Goal: Task Accomplishment & Management: Complete application form

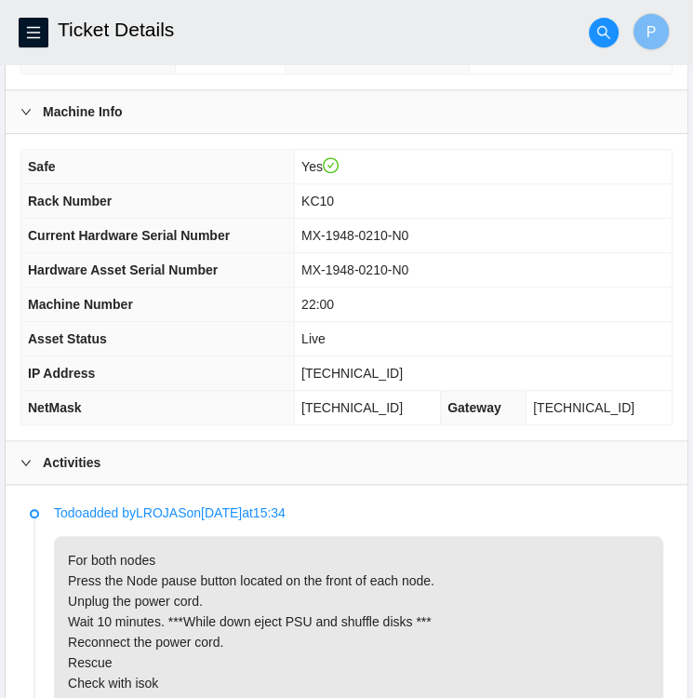
scroll to position [525, 0]
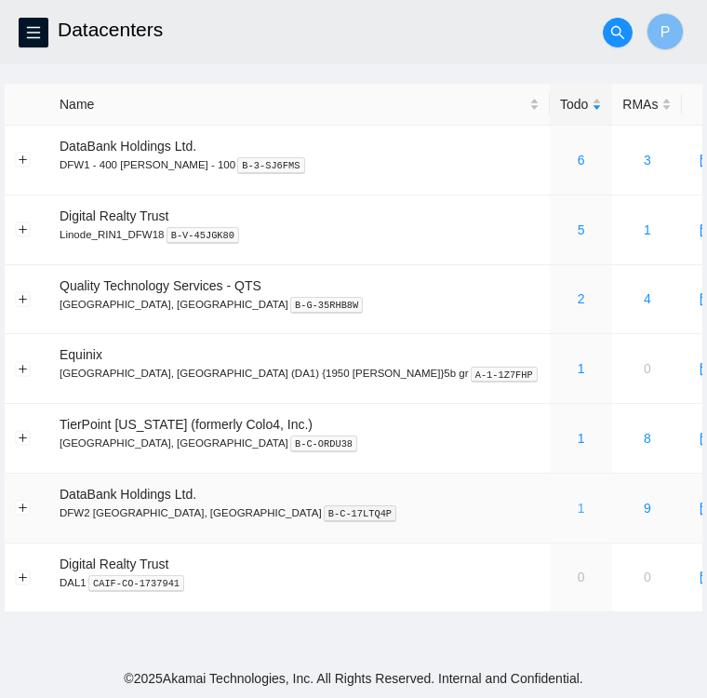
click at [578, 511] on link "1" at bounding box center [581, 507] width 7 height 15
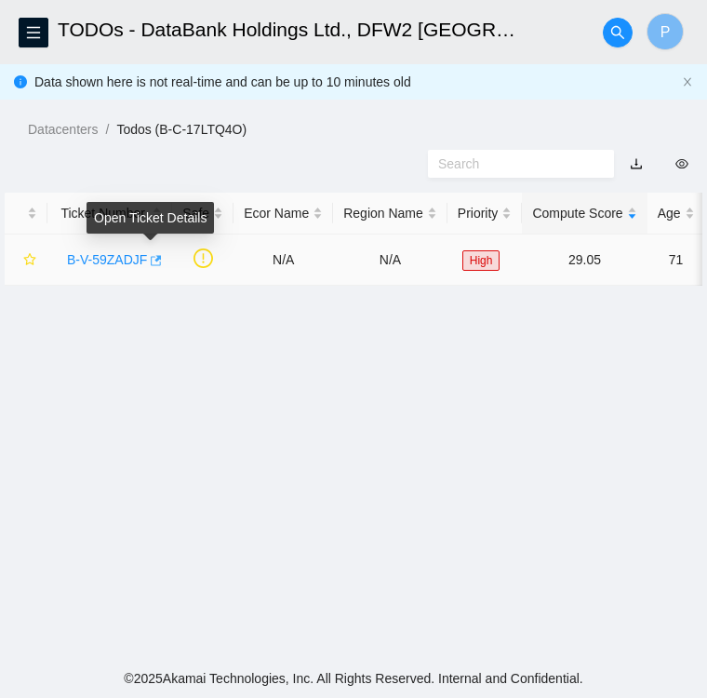
click at [150, 260] on icon "button" at bounding box center [154, 260] width 13 height 13
click at [109, 257] on link "B-V-59ZADJF" at bounding box center [107, 259] width 80 height 15
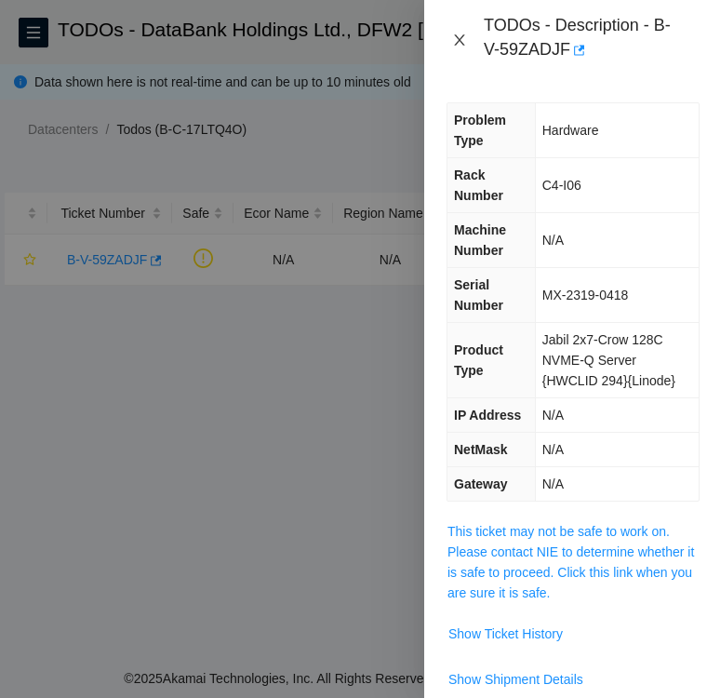
click at [459, 45] on icon "close" at bounding box center [459, 40] width 15 height 15
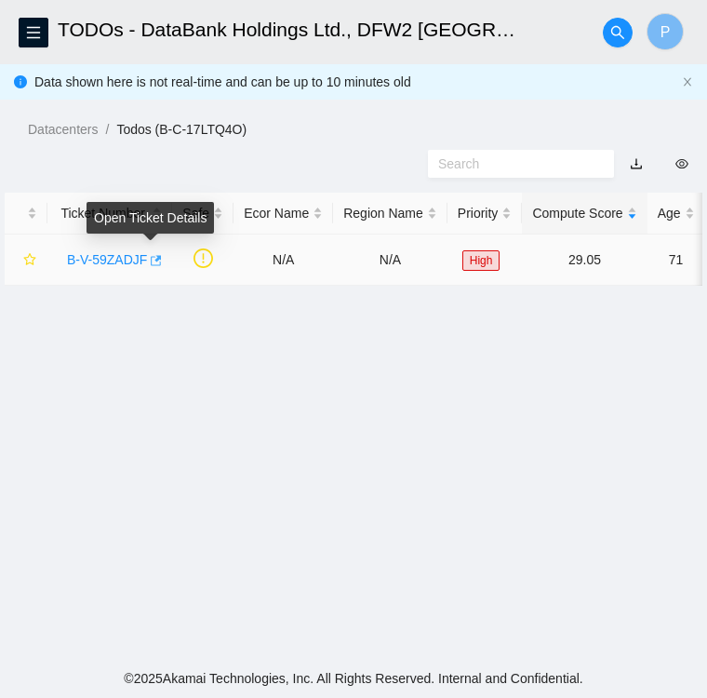
click at [152, 265] on icon "button" at bounding box center [156, 260] width 11 height 10
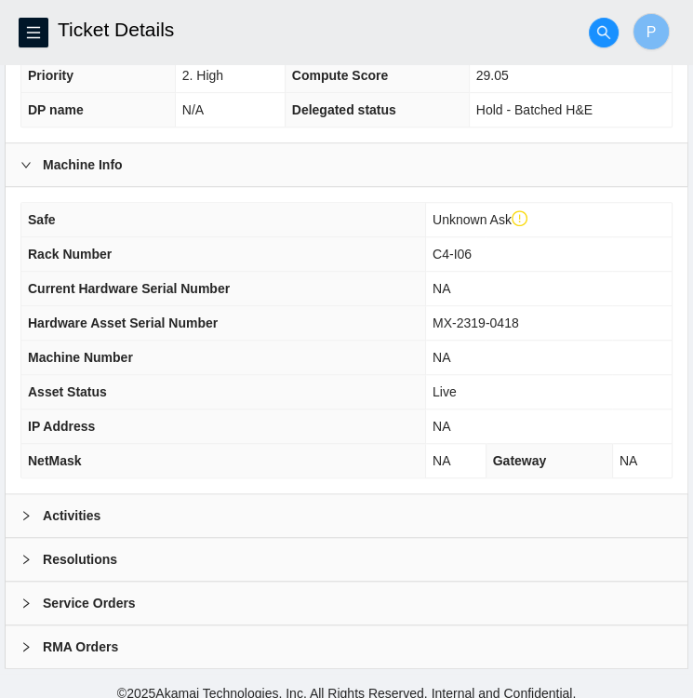
scroll to position [519, 0]
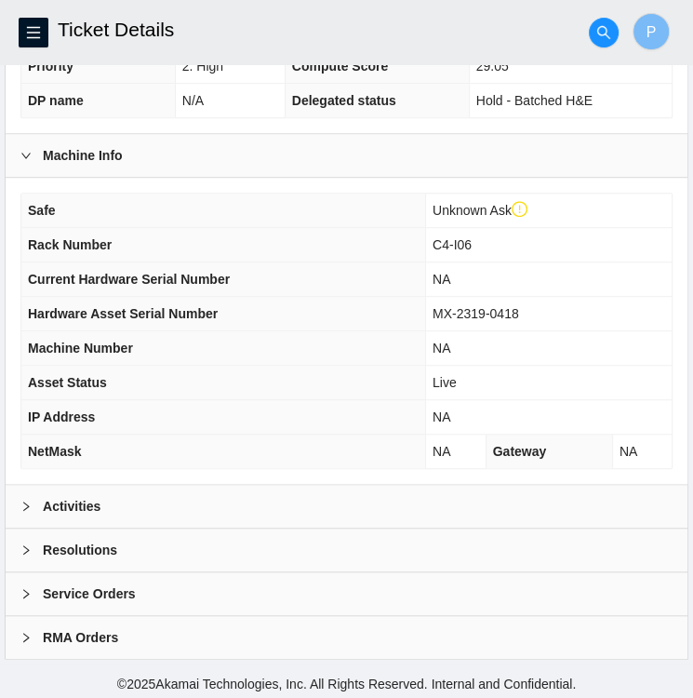
click at [132, 500] on div "Activities" at bounding box center [347, 506] width 682 height 43
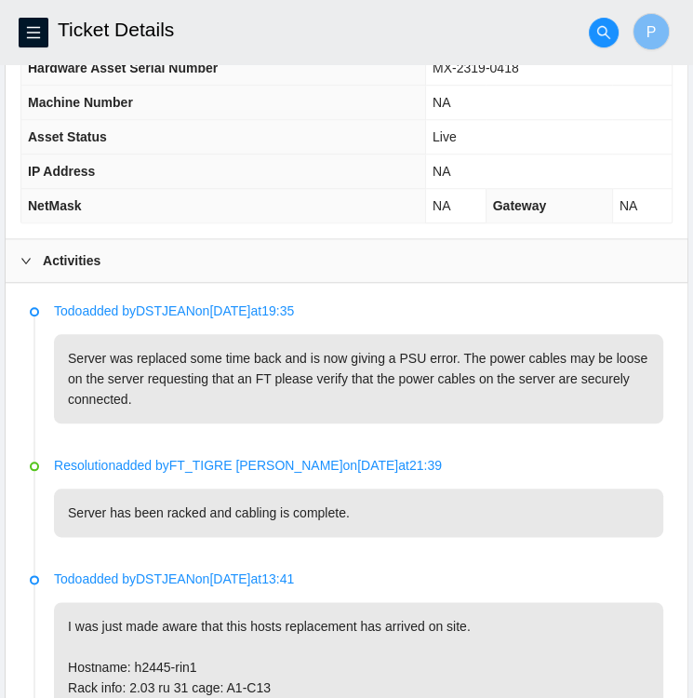
scroll to position [764, 0]
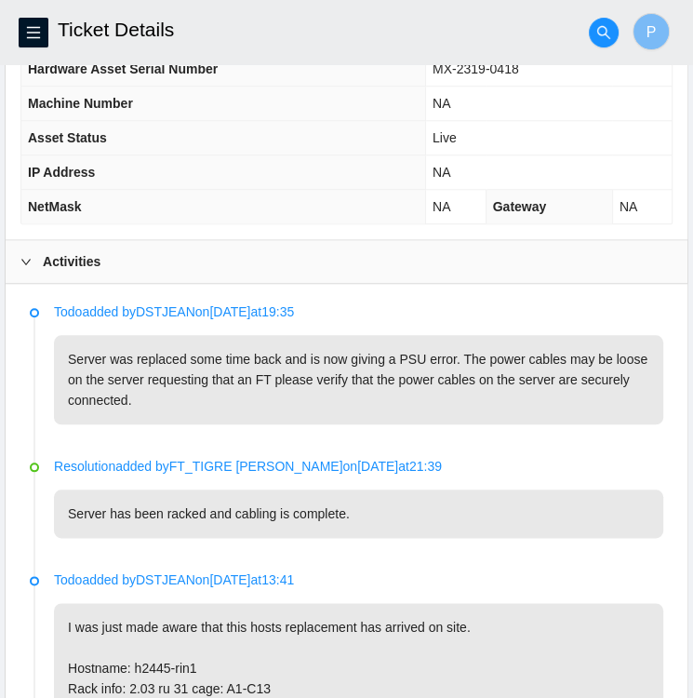
click at [461, 527] on p "Server has been racked and cabling is complete." at bounding box center [358, 513] width 609 height 48
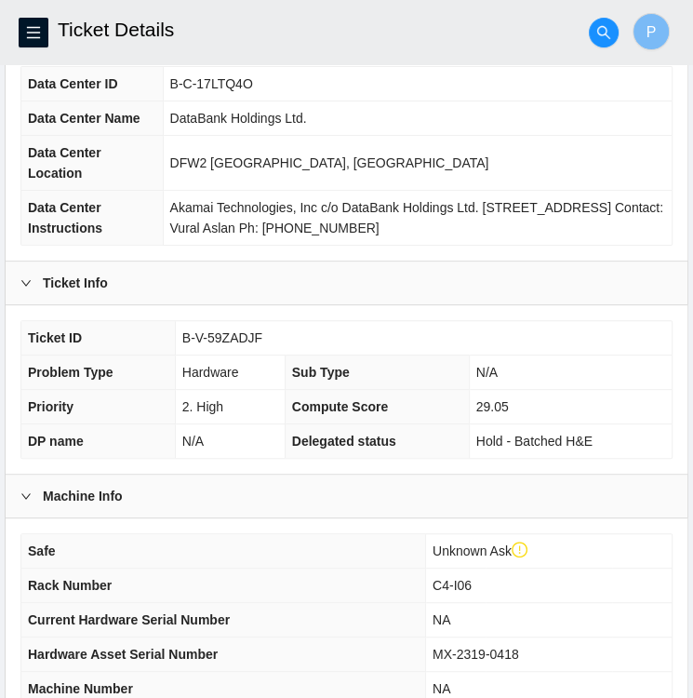
scroll to position [220, 0]
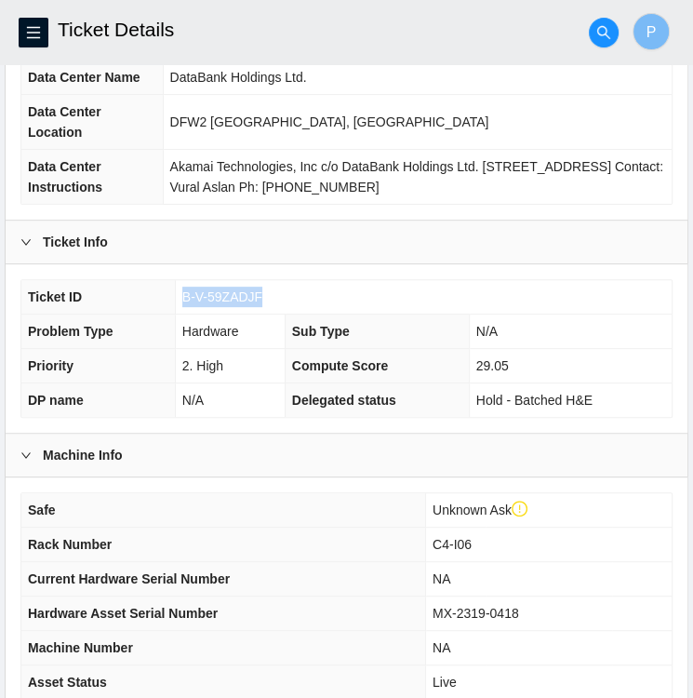
drag, startPoint x: 260, startPoint y: 290, endPoint x: 182, endPoint y: 298, distance: 78.5
click at [182, 298] on td "B-V-59ZADJF" at bounding box center [423, 297] width 497 height 34
copy span "B-V-59ZADJF"
drag, startPoint x: 519, startPoint y: 606, endPoint x: 435, endPoint y: 600, distance: 83.9
click at [435, 600] on td "MX-2319-0418" at bounding box center [548, 613] width 247 height 34
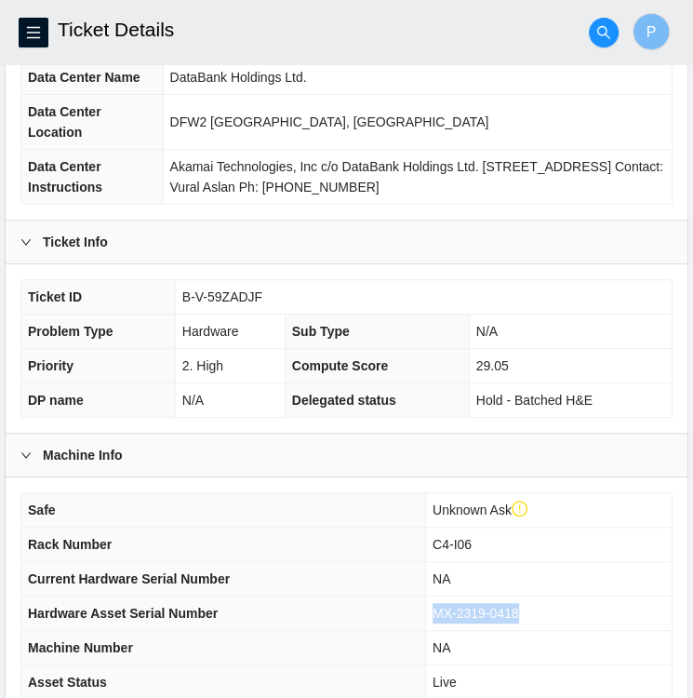
copy span "MX-2319-0418"
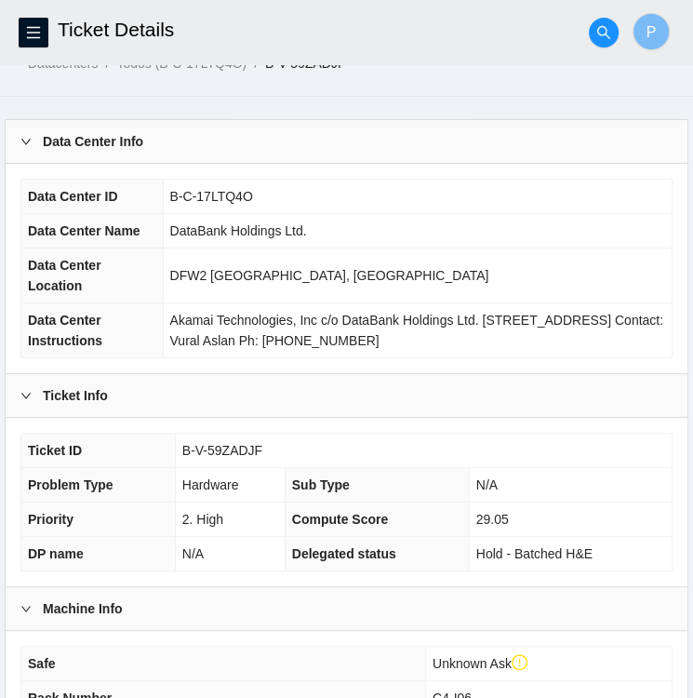
scroll to position [63, 0]
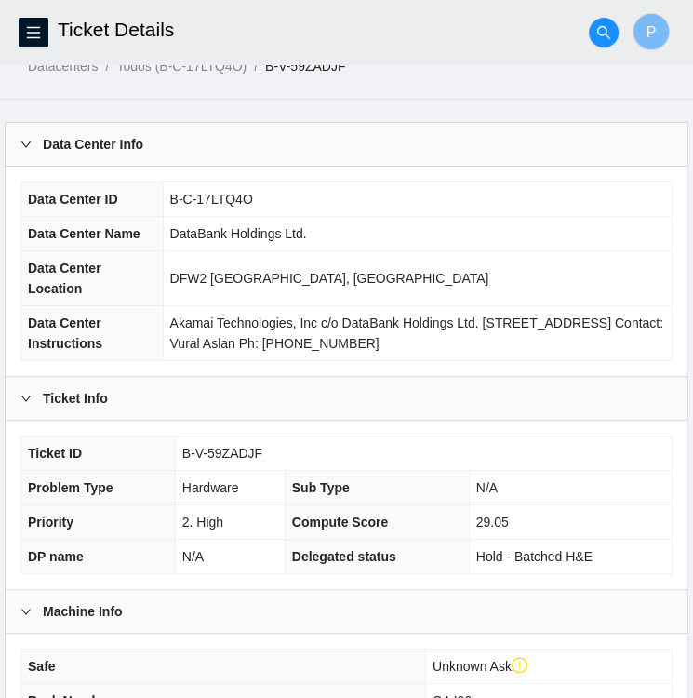
click at [260, 454] on td "B-V-59ZADJF" at bounding box center [423, 453] width 497 height 34
drag, startPoint x: 260, startPoint y: 451, endPoint x: 184, endPoint y: 447, distance: 76.4
click at [184, 447] on td "B-V-59ZADJF" at bounding box center [423, 453] width 497 height 34
copy span "B-V-59ZADJF"
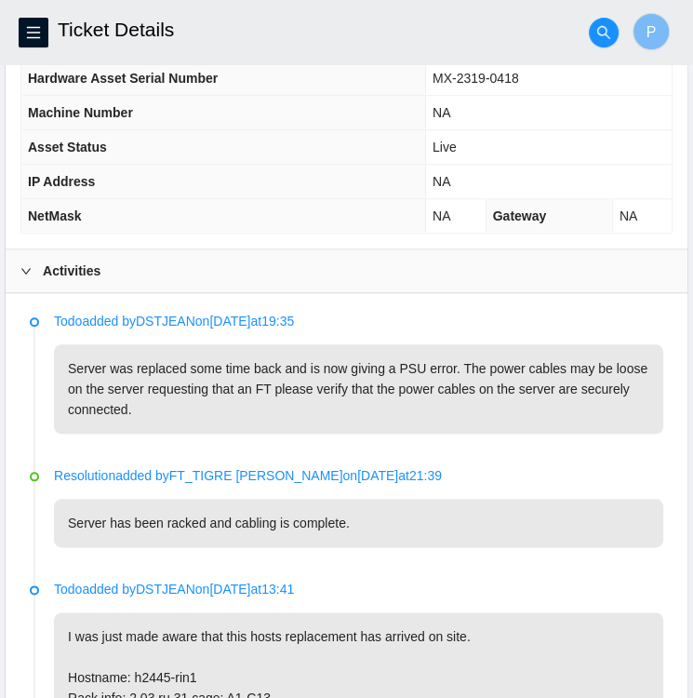
scroll to position [753, 0]
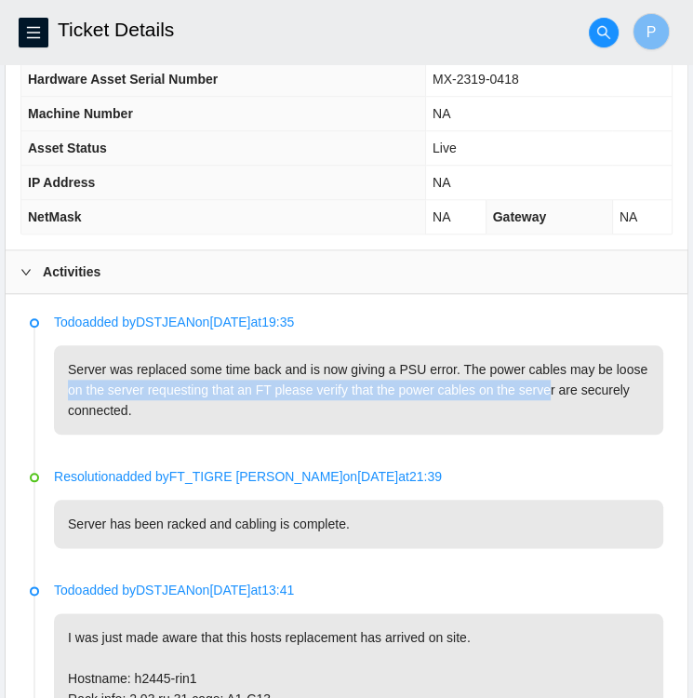
drag, startPoint x: 544, startPoint y: 393, endPoint x: 927, endPoint y: 356, distance: 384.1
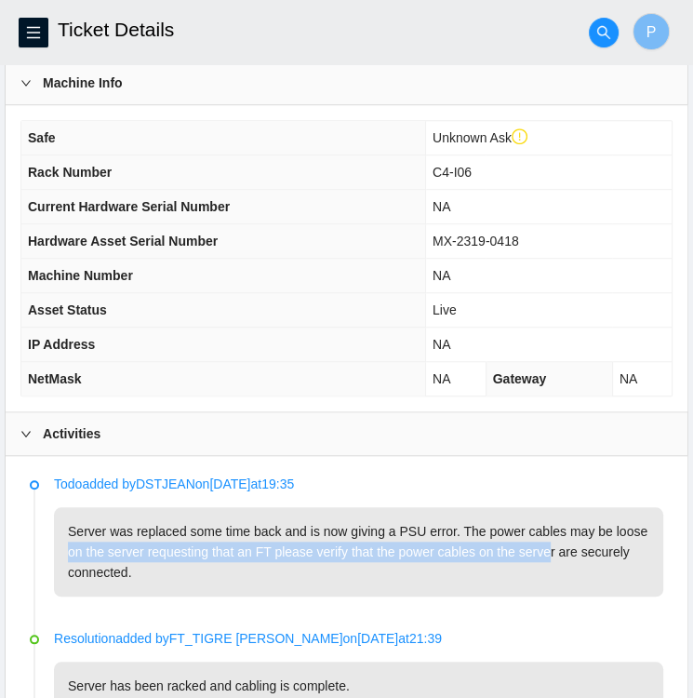
scroll to position [593, 0]
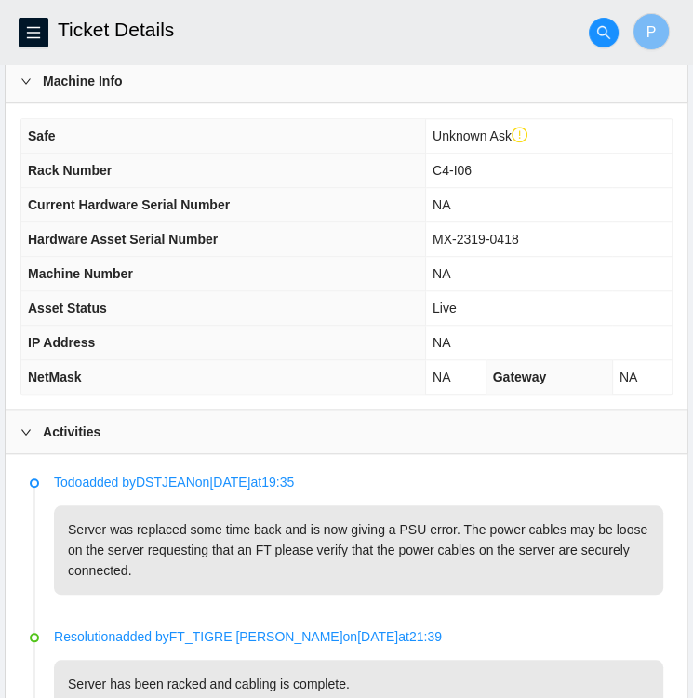
click at [552, 159] on td "C4-I06" at bounding box center [548, 170] width 247 height 34
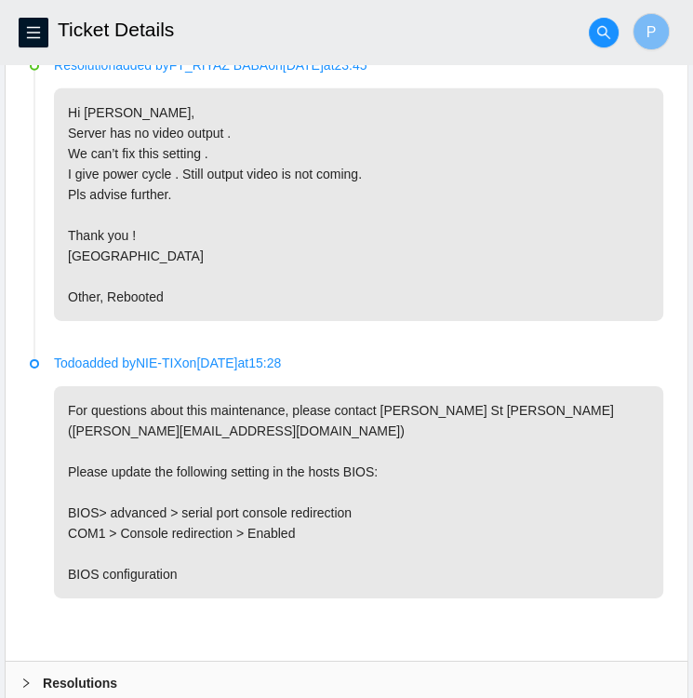
scroll to position [2816, 0]
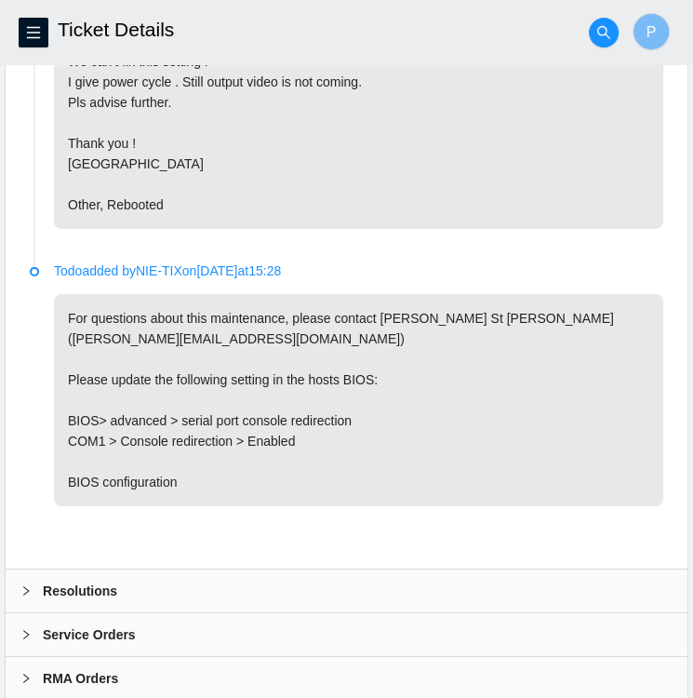
click at [34, 580] on div at bounding box center [31, 590] width 22 height 20
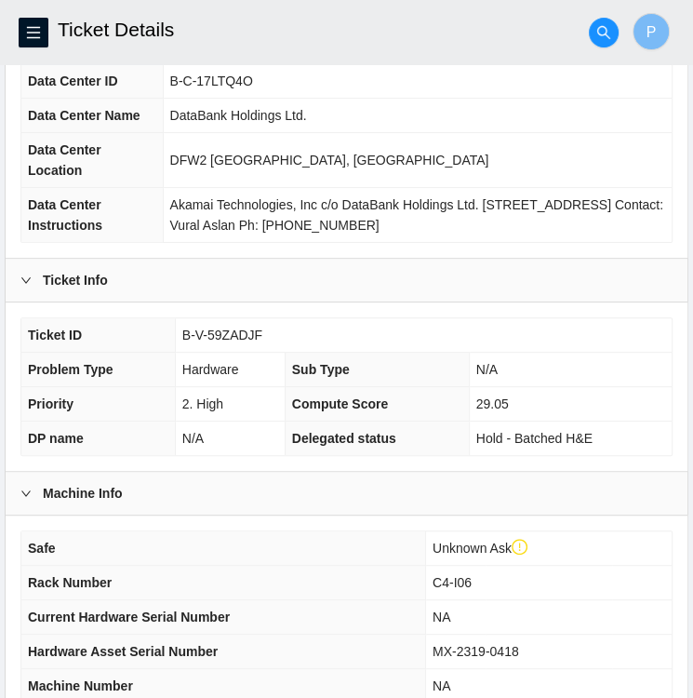
scroll to position [0, 0]
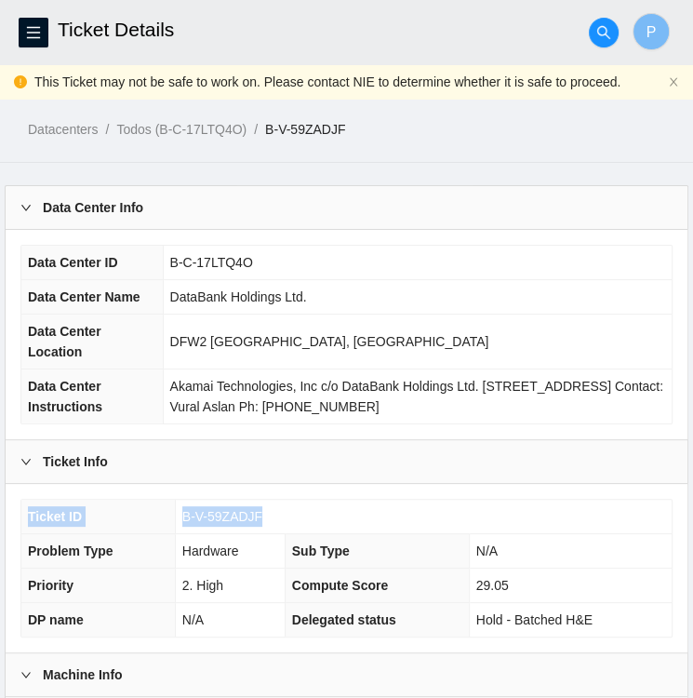
drag, startPoint x: 257, startPoint y: 507, endPoint x: 184, endPoint y: 496, distance: 73.4
click at [184, 496] on div "Ticket ID B-V-59ZADJF Problem Type Hardware Sub Type N/A Priority 2. High Compu…" at bounding box center [347, 568] width 682 height 168
copy tbody "Ticket ID B-V-59ZADJF"
click at [286, 496] on div "Ticket ID B-V-59ZADJF Problem Type Hardware Sub Type N/A Priority 2. High Compu…" at bounding box center [347, 568] width 682 height 168
drag, startPoint x: 269, startPoint y: 512, endPoint x: 185, endPoint y: 516, distance: 83.8
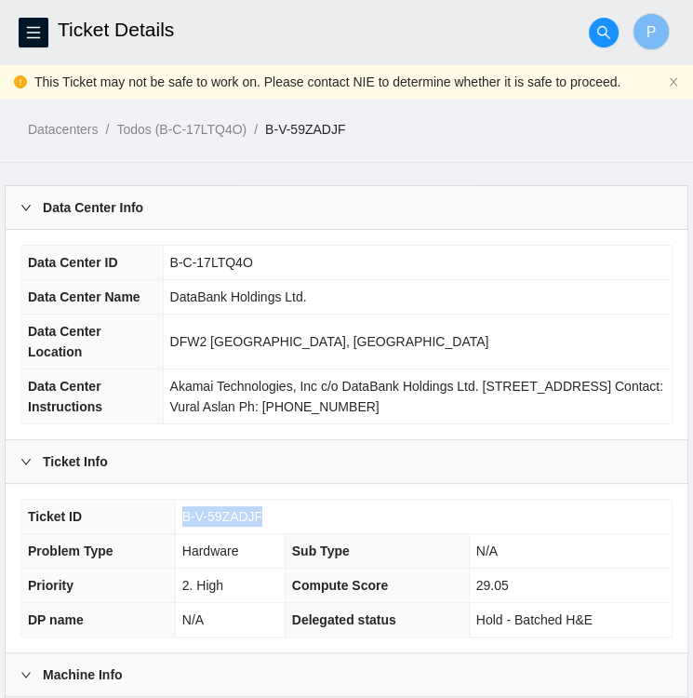
click at [185, 516] on td "B-V-59ZADJF" at bounding box center [423, 517] width 497 height 34
copy span "B-V-59ZADJF"
click at [465, 484] on div "Ticket ID B-V-59ZADJF Problem Type Hardware Sub Type N/A Priority 2. High Compu…" at bounding box center [347, 568] width 682 height 168
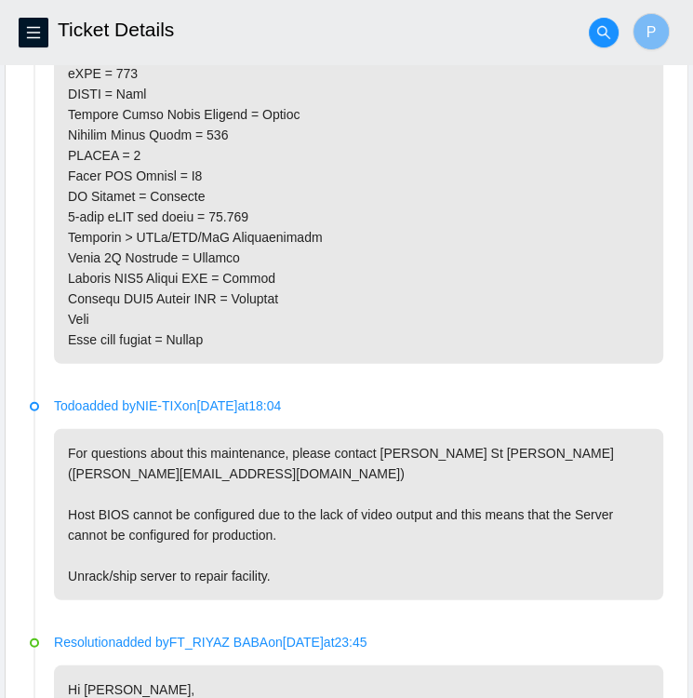
scroll to position [2146, 0]
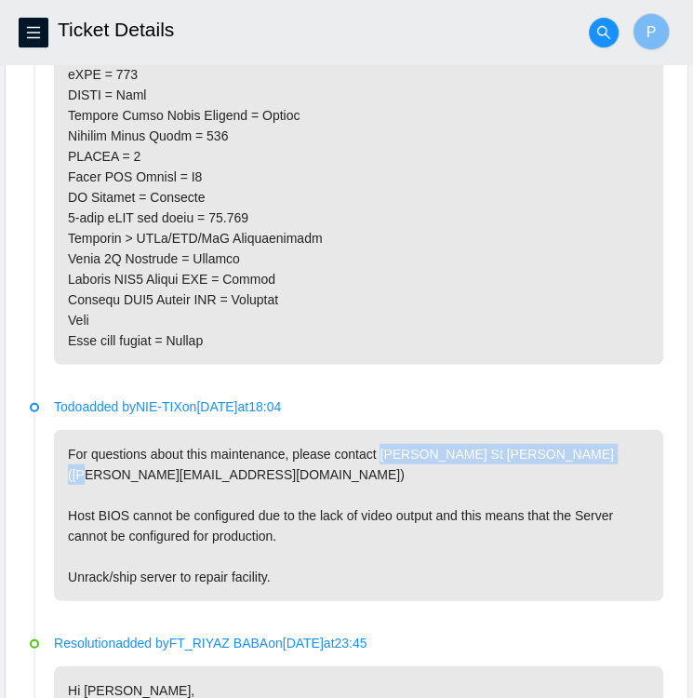
drag, startPoint x: 376, startPoint y: 444, endPoint x: 595, endPoint y: 444, distance: 219.5
click at [595, 444] on p "For questions about this maintenance, please contact Daryl St Jean (dstjean@aka…" at bounding box center [358, 515] width 609 height 171
copy p "Daryl St Jean (dstjean@akamai.com)"
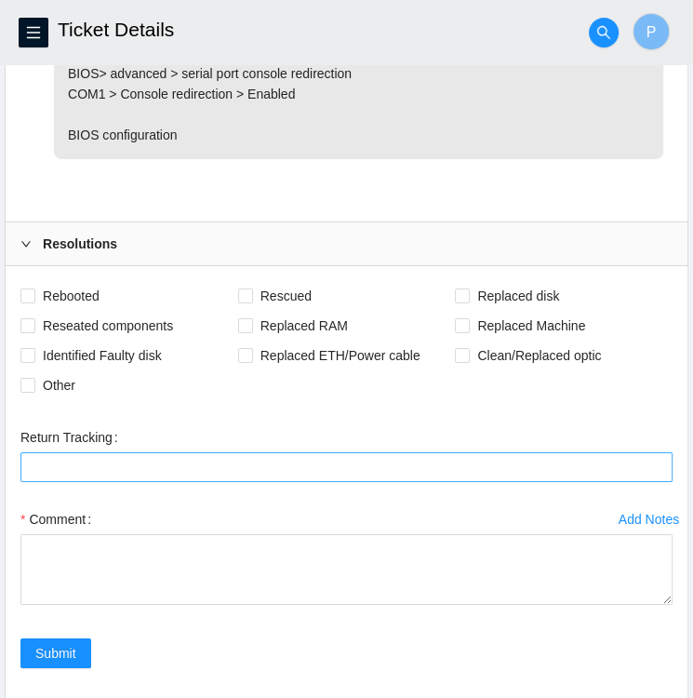
scroll to position [3173, 0]
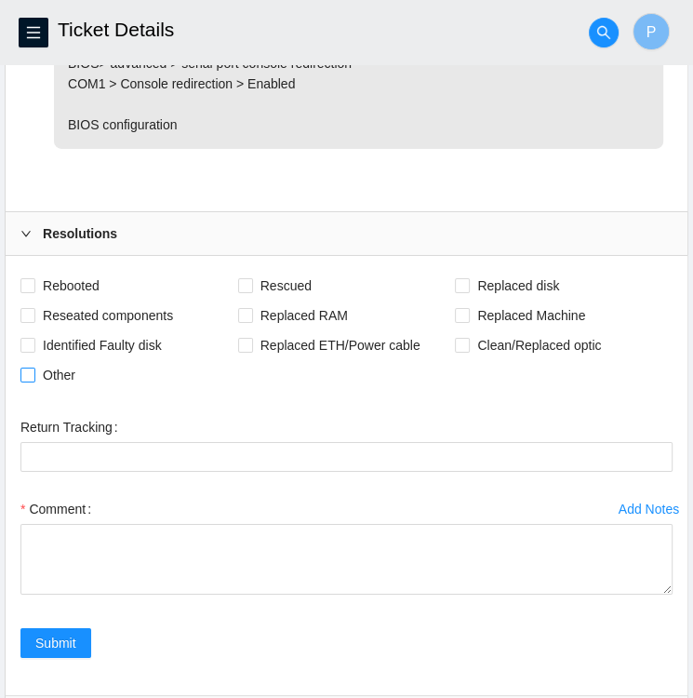
click at [30, 367] on input "Other" at bounding box center [26, 373] width 13 height 13
checkbox input "true"
click at [33, 308] on span at bounding box center [27, 315] width 15 height 15
click at [33, 308] on input "Reseated components" at bounding box center [26, 314] width 13 height 13
checkbox input "true"
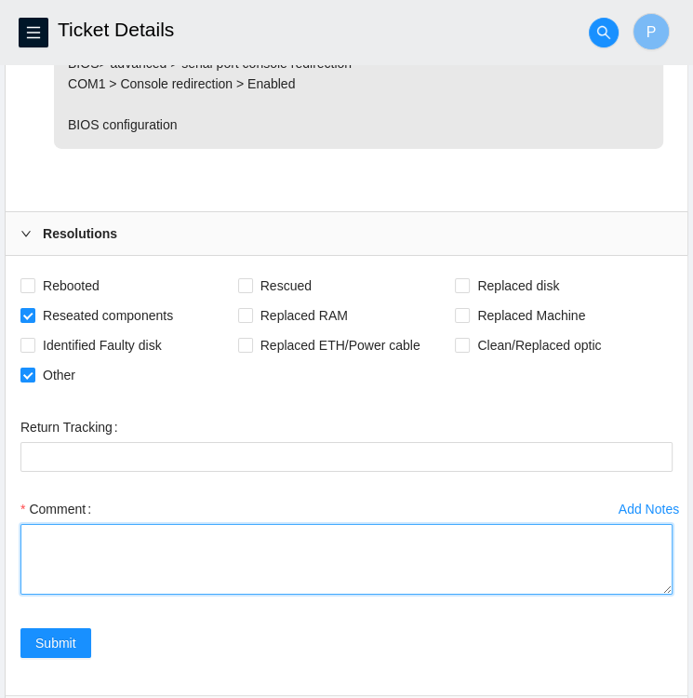
click at [296, 524] on textarea "Comment" at bounding box center [346, 559] width 652 height 71
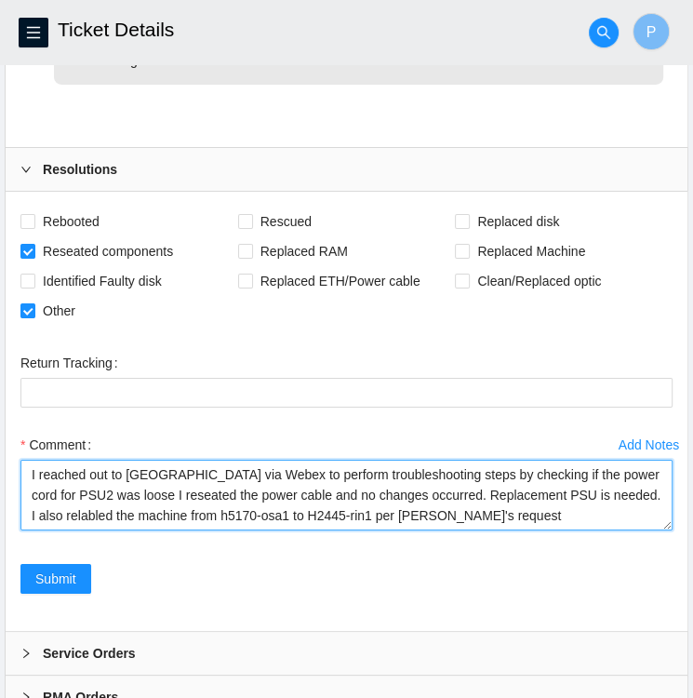
scroll to position [3237, 0]
type textarea "I reached out to Daryl via Webex to perform troubleshooting steps by checking i…"
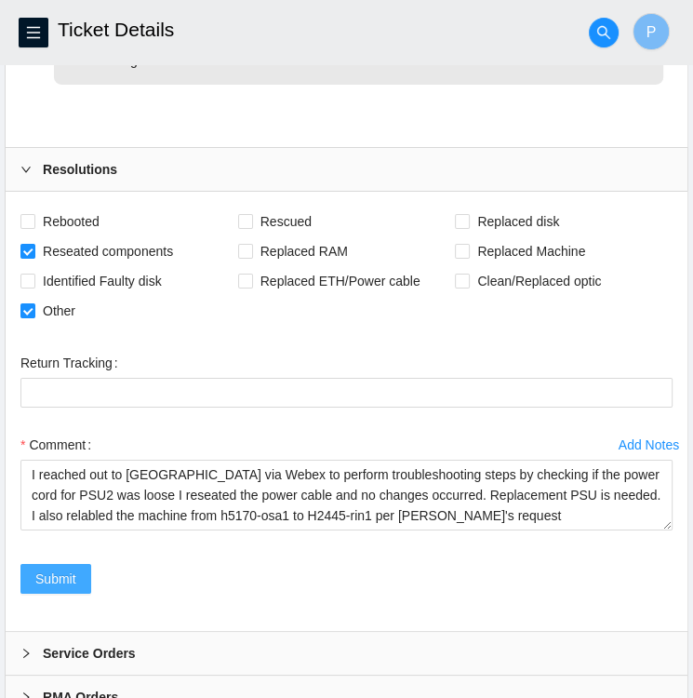
click at [57, 564] on button "Submit" at bounding box center [55, 579] width 71 height 30
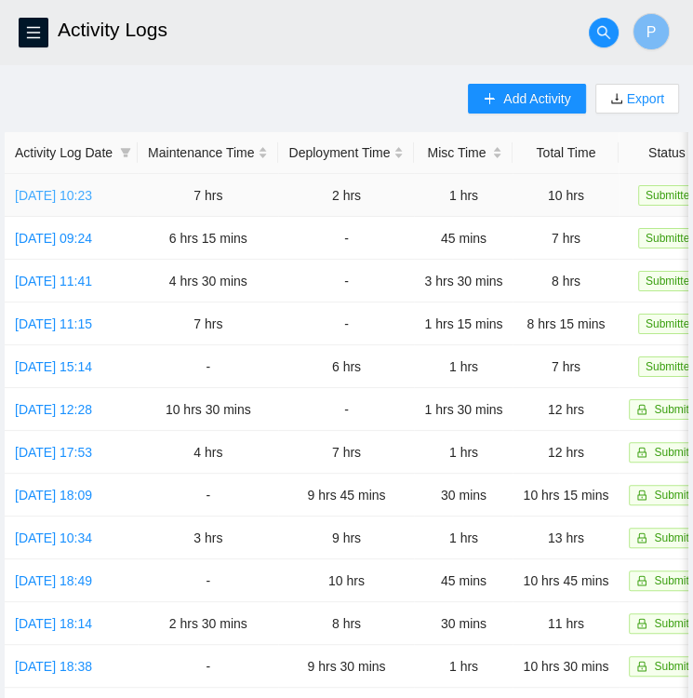
click at [74, 198] on link "Mon, 22 Sep 2025 10:23" at bounding box center [53, 195] width 77 height 15
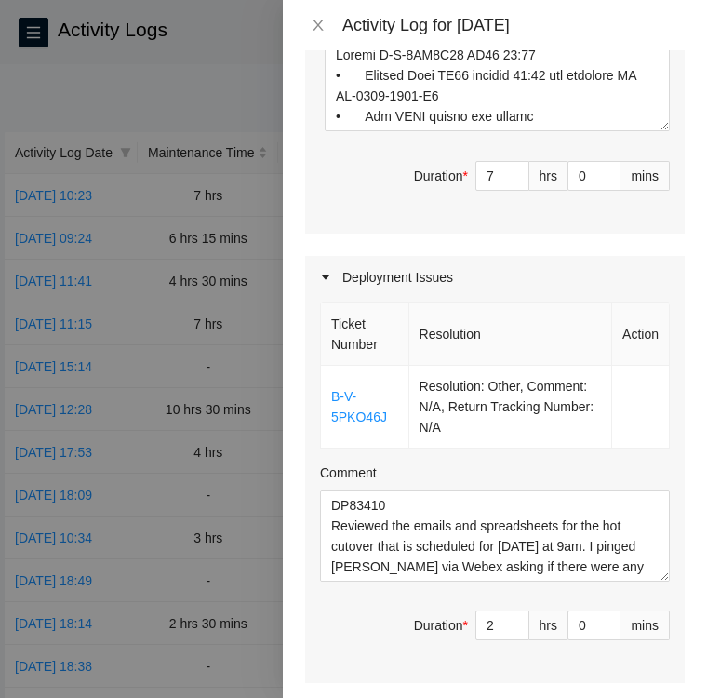
scroll to position [1134, 0]
type input "6"
type input "9"
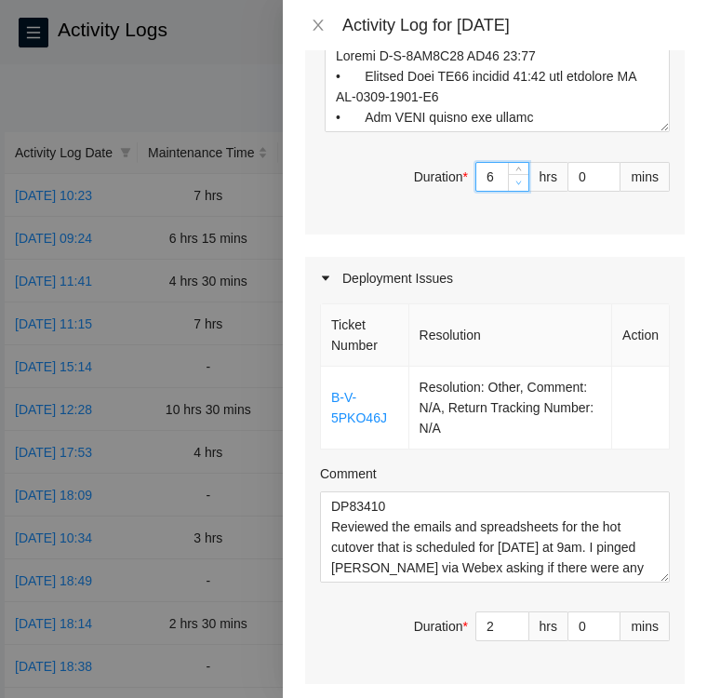
click at [515, 186] on icon "down" at bounding box center [518, 183] width 7 height 7
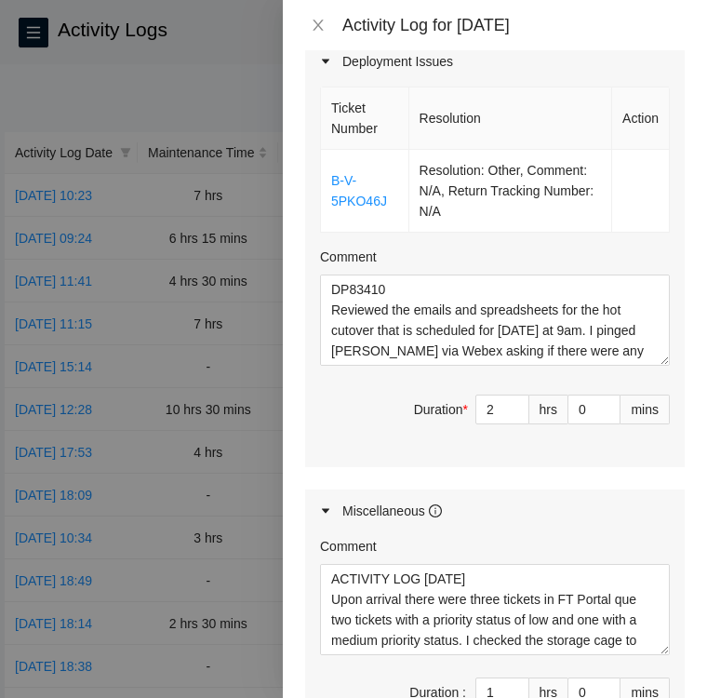
scroll to position [1350, 0]
type input "1"
type input "8"
click at [516, 419] on icon "down" at bounding box center [519, 417] width 6 height 4
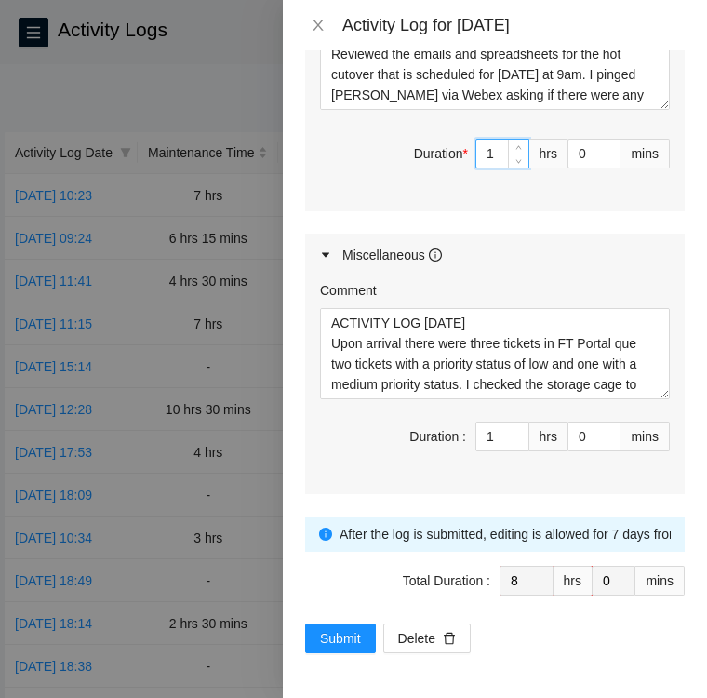
scroll to position [1680, 0]
click at [548, 247] on div "Miscellaneous" at bounding box center [495, 254] width 380 height 43
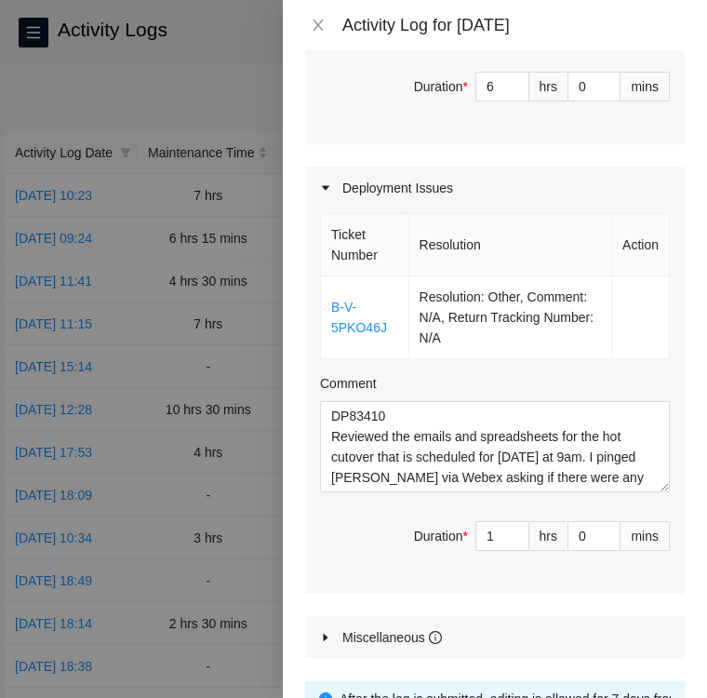
scroll to position [1232, 0]
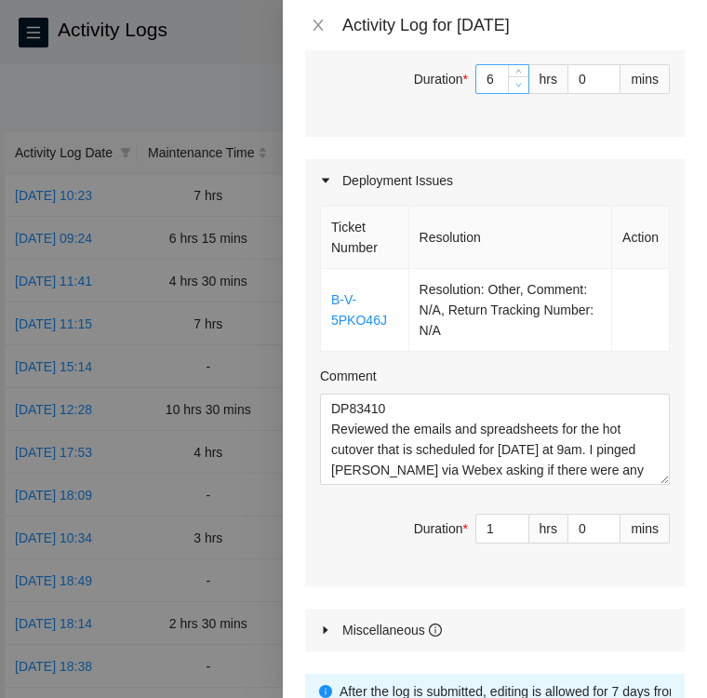
type input "5"
type input "7"
click at [515, 88] on icon "down" at bounding box center [518, 85] width 7 height 7
type input "1"
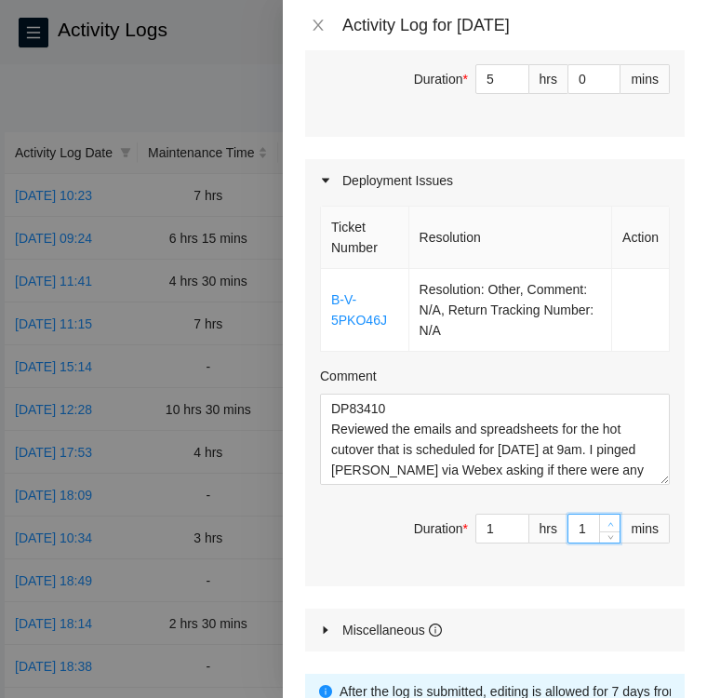
click at [607, 527] on icon "up" at bounding box center [610, 524] width 7 height 7
click at [573, 542] on input "1" at bounding box center [593, 528] width 51 height 28
type input "0"
type input "3"
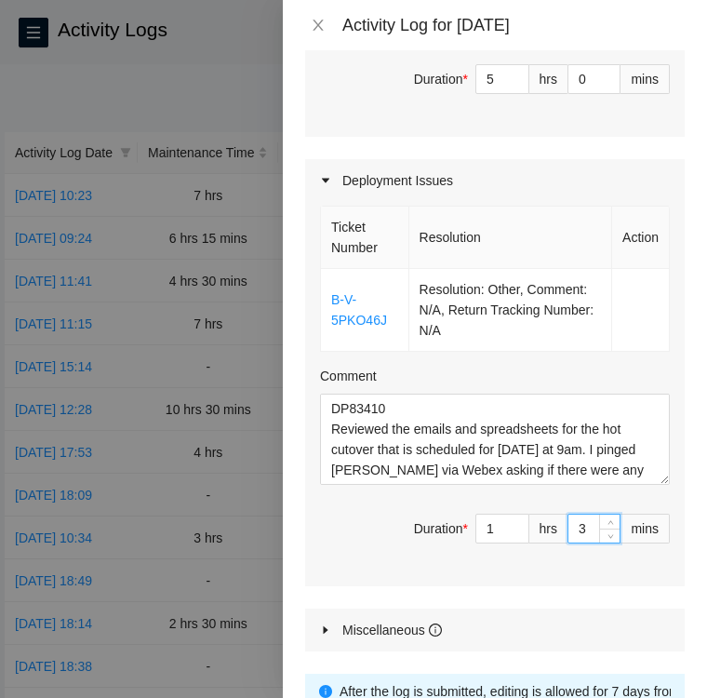
type input "30"
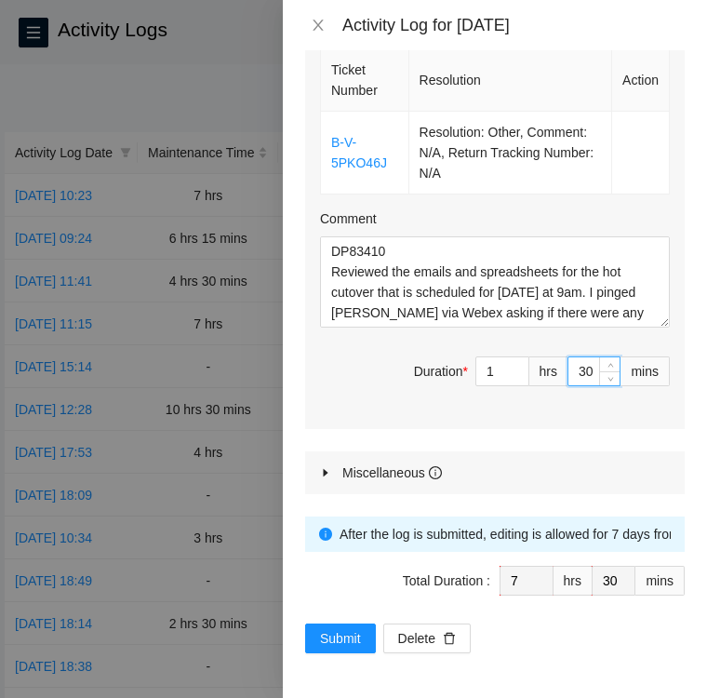
type input "30"
click at [331, 470] on div at bounding box center [331, 472] width 22 height 20
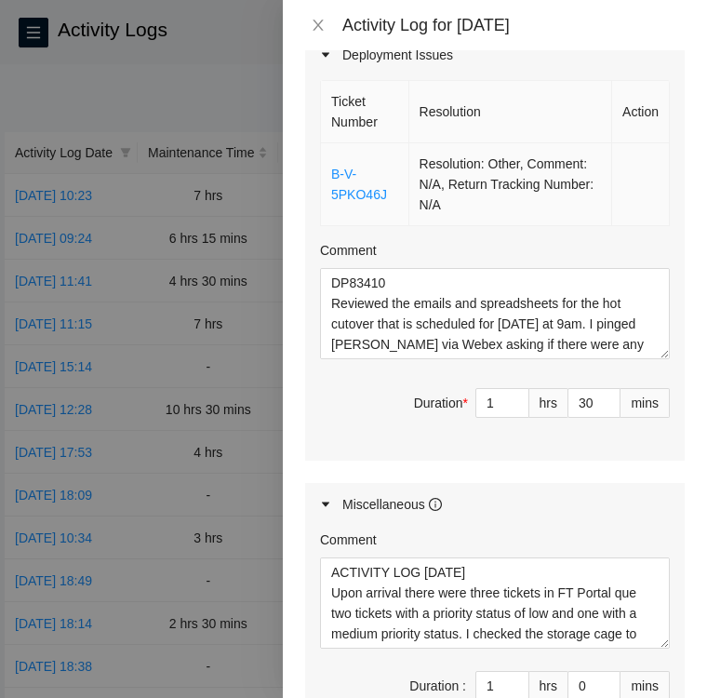
scroll to position [1368, 0]
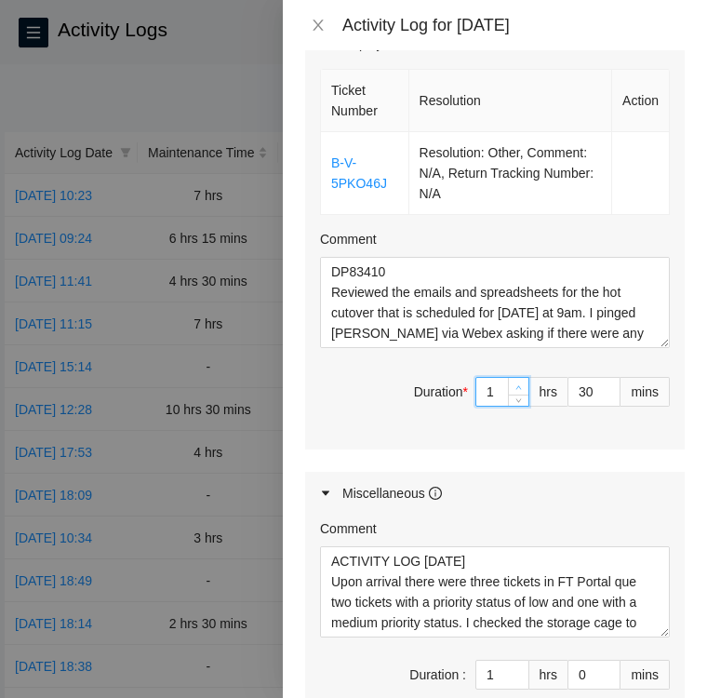
type input "2"
type input "8"
click at [515, 391] on icon "up" at bounding box center [518, 387] width 7 height 7
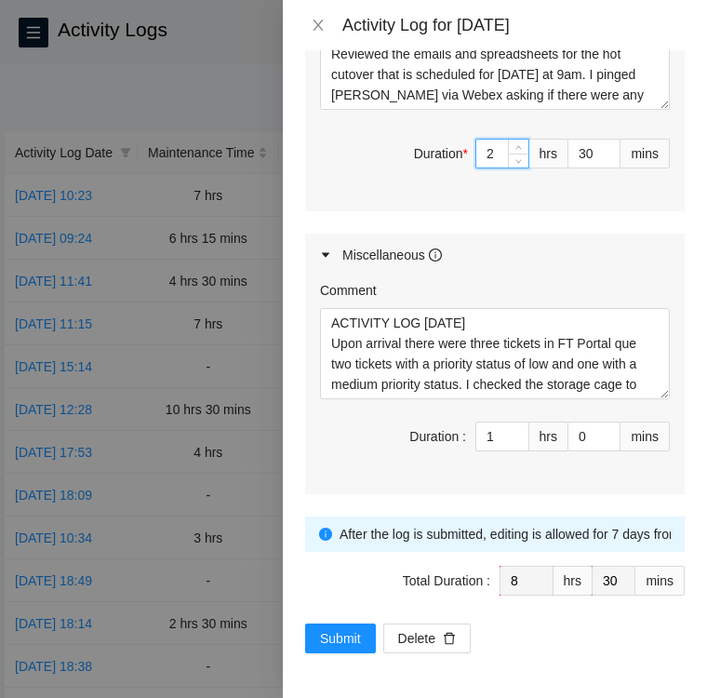
scroll to position [1680, 0]
type input "0"
type input "7"
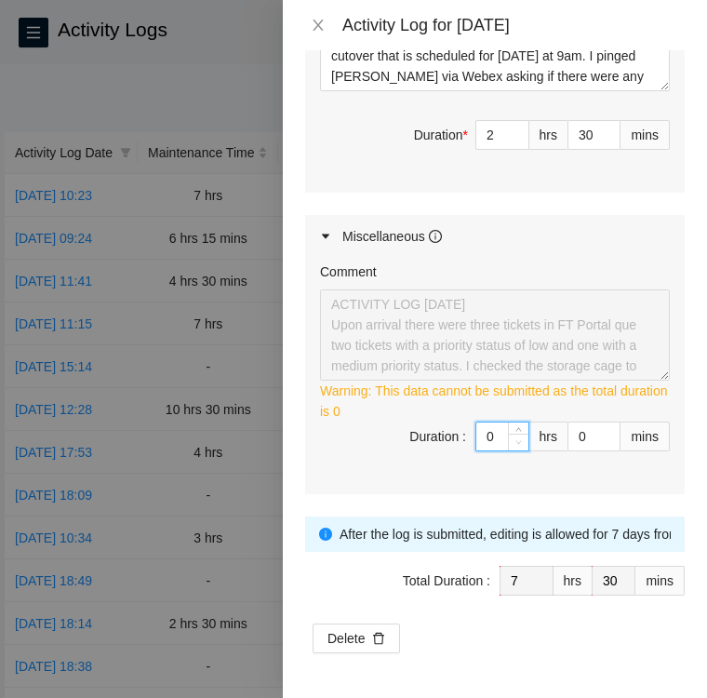
click at [513, 448] on span "down" at bounding box center [518, 442] width 11 height 11
click at [568, 450] on input "0" at bounding box center [593, 436] width 51 height 28
type input "30"
type input "8"
type input "0"
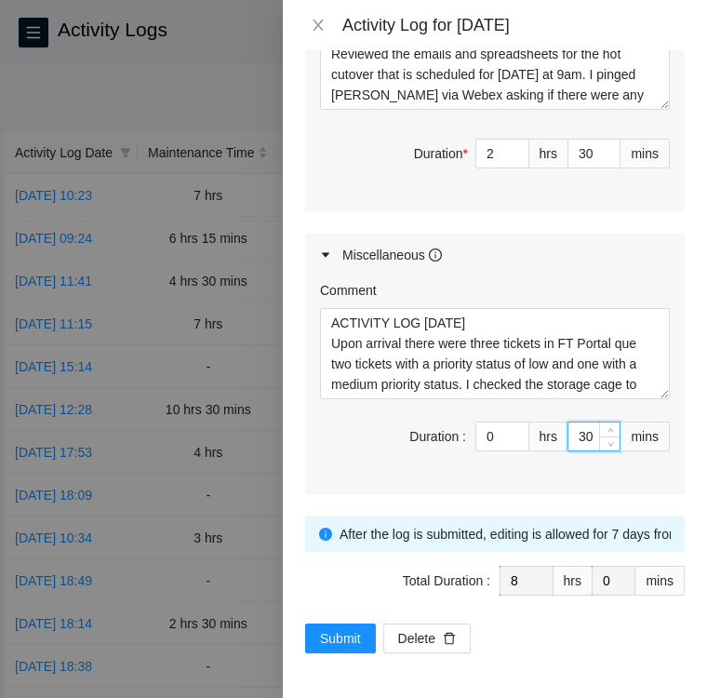
type input "30"
click at [579, 486] on div "Comment ACTIVITY LOG 9/22/25 Upon arrival there were three tickets in FT Portal…" at bounding box center [495, 385] width 380 height 218
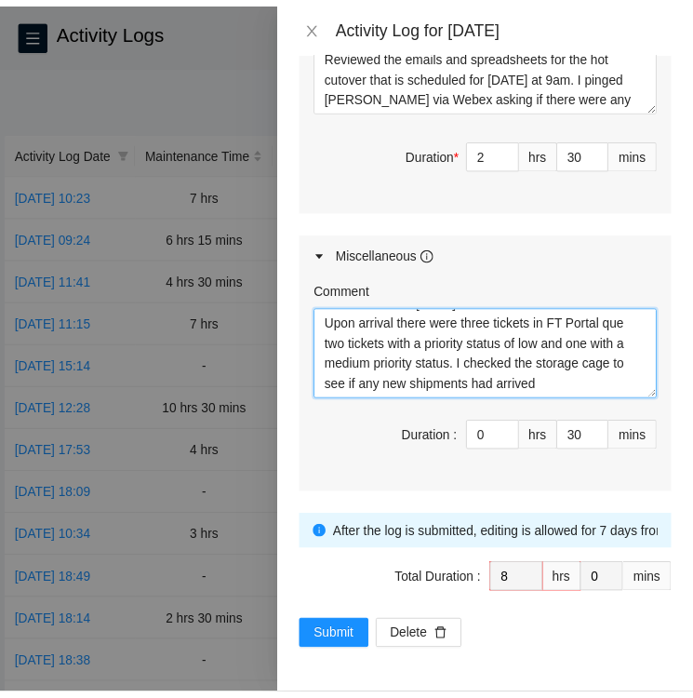
scroll to position [41, 0]
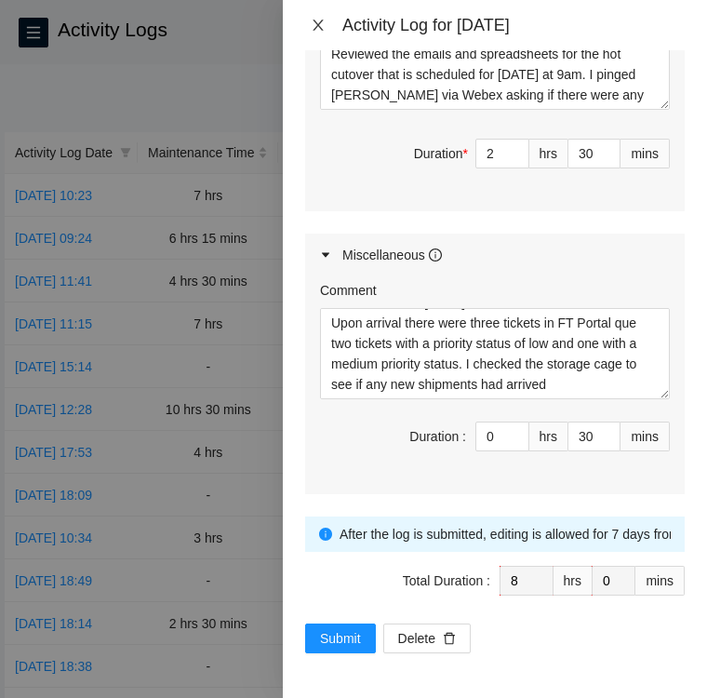
click at [316, 21] on icon "close" at bounding box center [318, 25] width 15 height 15
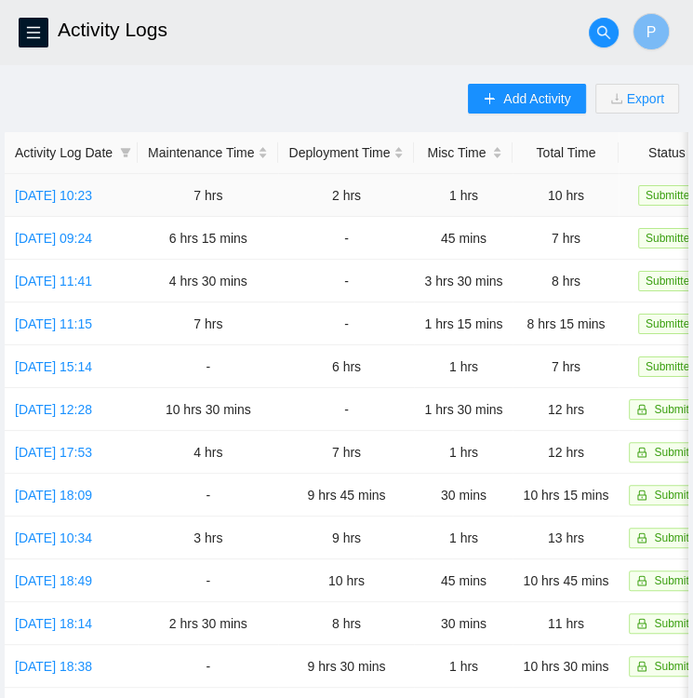
click at [72, 183] on td "[DATE] 10:23" at bounding box center [71, 195] width 133 height 43
click at [72, 195] on link "[DATE] 10:23" at bounding box center [53, 195] width 77 height 15
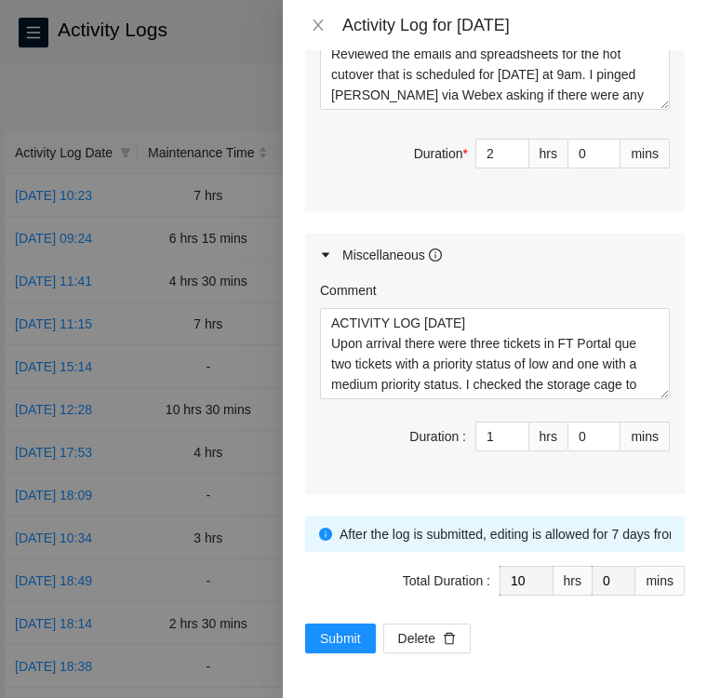
scroll to position [1679, 0]
type input "0"
type input "9"
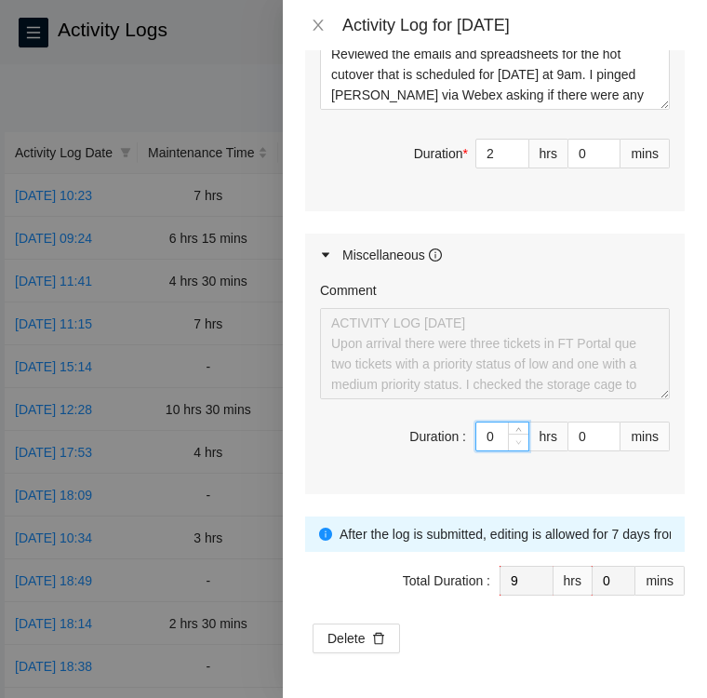
click at [515, 444] on icon "down" at bounding box center [518, 442] width 7 height 7
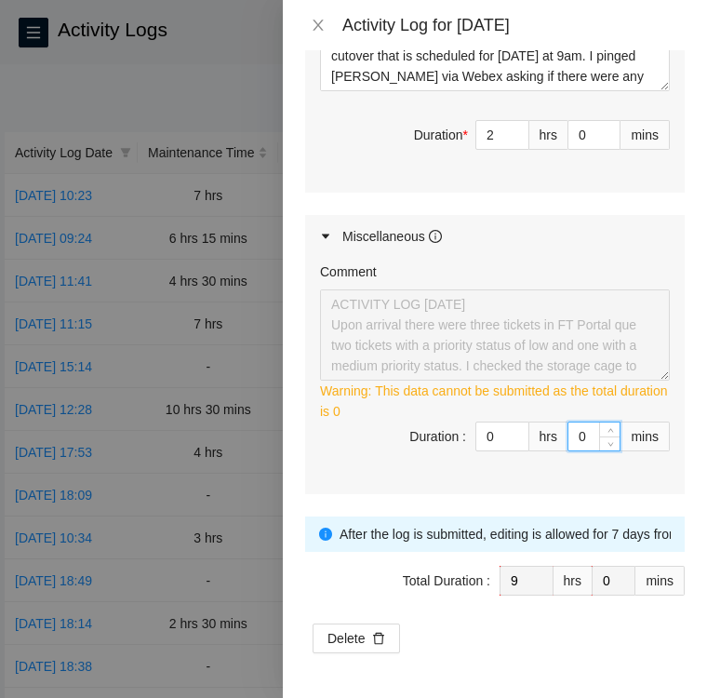
click at [568, 450] on input "0" at bounding box center [593, 436] width 51 height 28
type input "30"
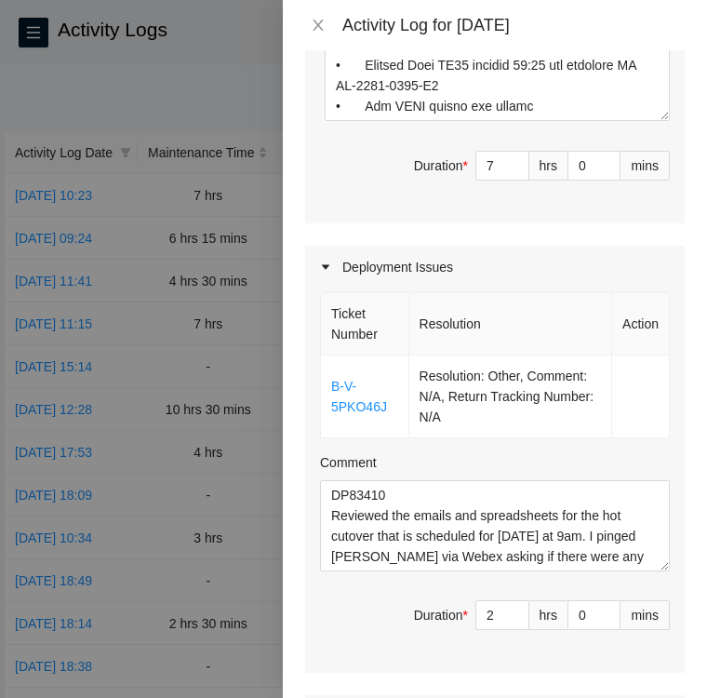
scroll to position [1140, 0]
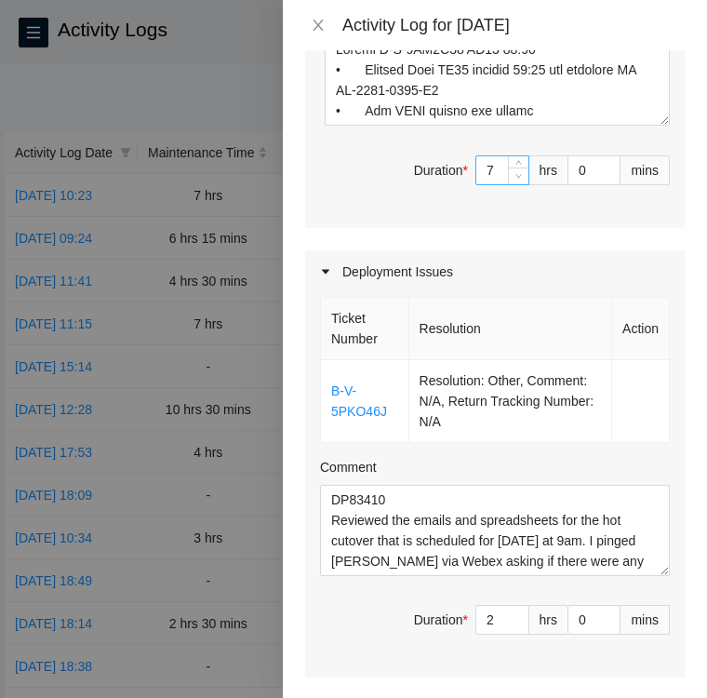
type input "30"
type input "6"
type input "8"
click at [516, 178] on icon "down" at bounding box center [519, 176] width 6 height 4
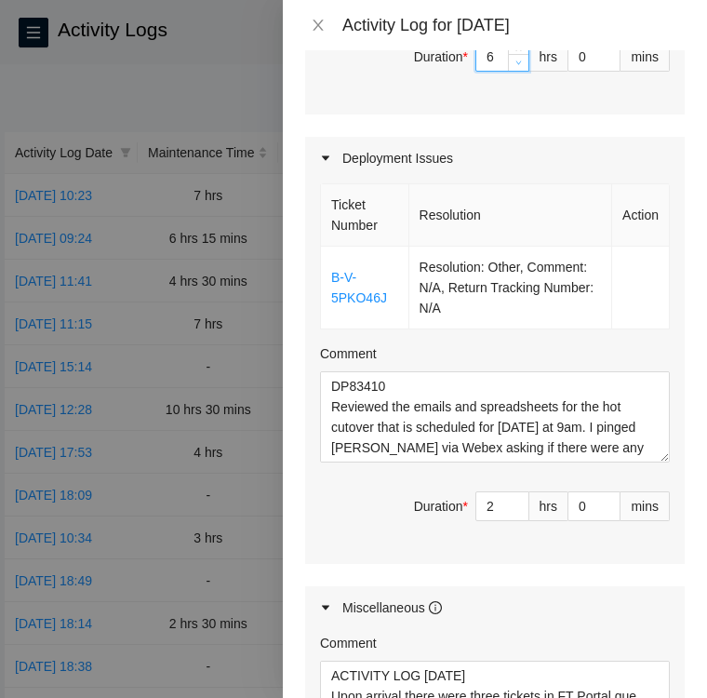
scroll to position [1253, 0]
type input "5"
type input "7"
click at [516, 65] on icon "down" at bounding box center [519, 63] width 6 height 4
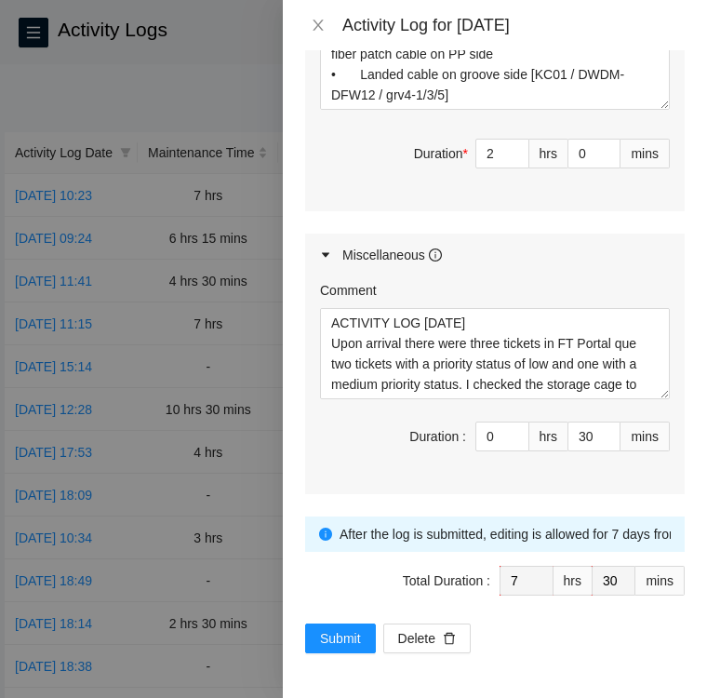
scroll to position [1680, 0]
type input "1"
type input "8"
click at [513, 429] on span "up" at bounding box center [518, 431] width 11 height 11
type input "29"
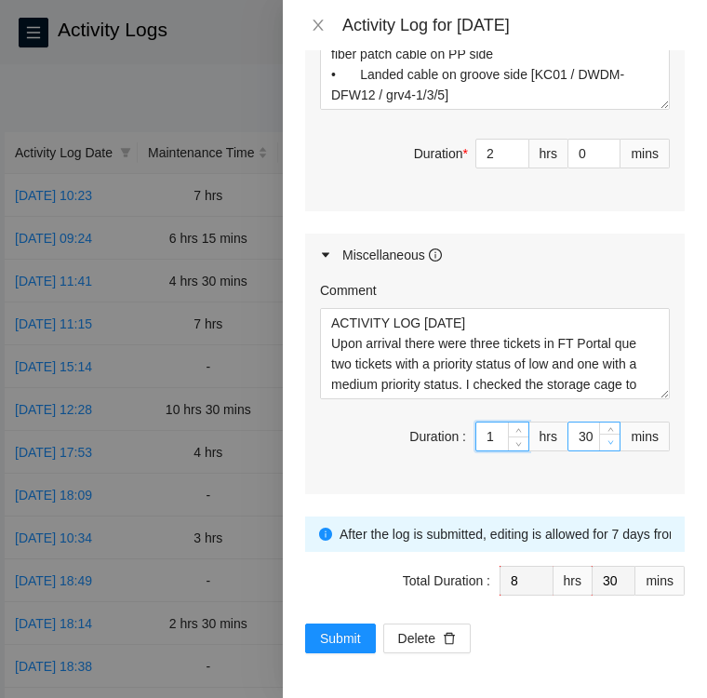
type input "29"
click at [605, 444] on span "down" at bounding box center [610, 442] width 11 height 11
type input "28"
click at [605, 444] on span "down" at bounding box center [610, 442] width 11 height 11
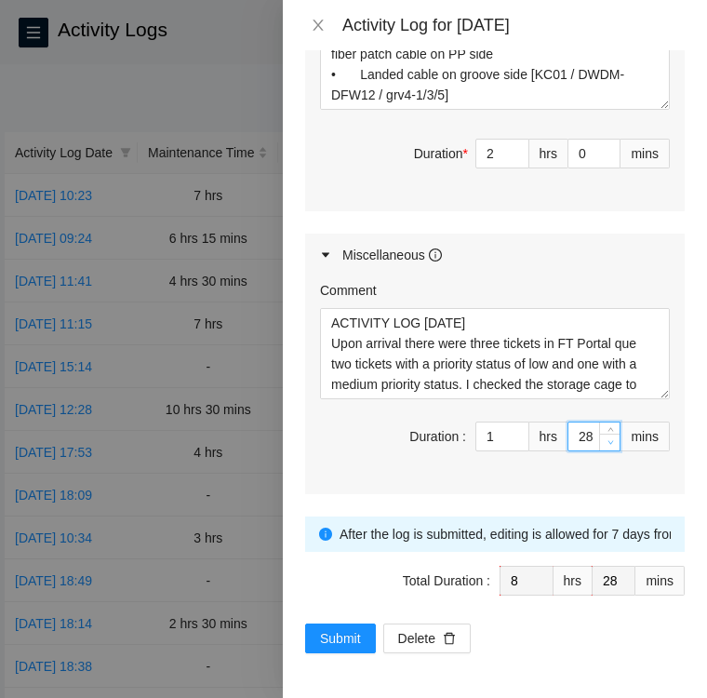
type input "27"
click at [605, 444] on span "down" at bounding box center [610, 442] width 11 height 11
type input "26"
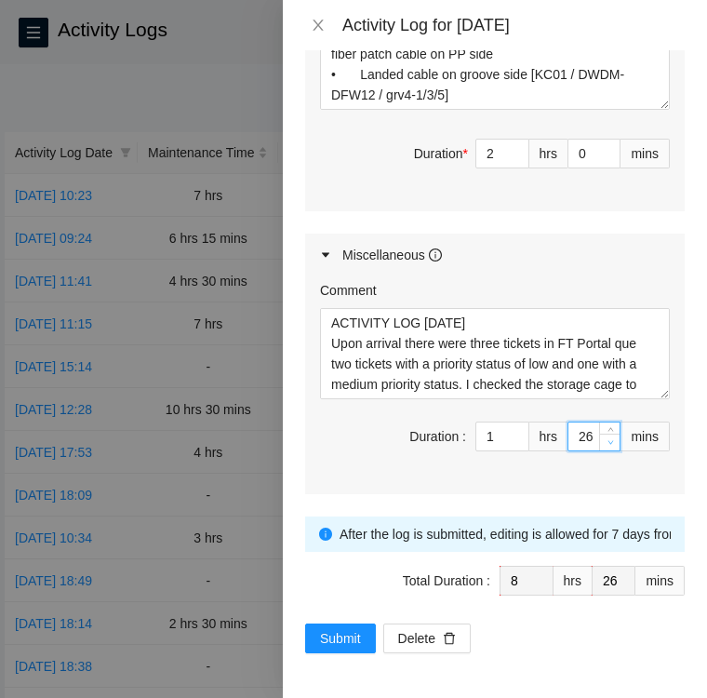
click at [605, 444] on span "down" at bounding box center [610, 442] width 11 height 11
type input "25"
click at [605, 444] on span "down" at bounding box center [610, 442] width 11 height 11
type input "24"
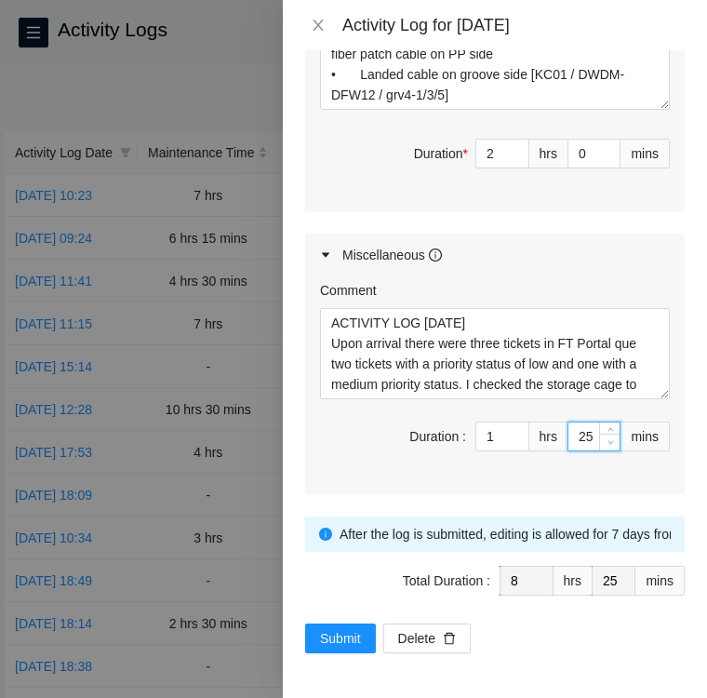
type input "24"
click at [605, 444] on span "down" at bounding box center [610, 442] width 11 height 11
type input "23"
click at [605, 444] on span "down" at bounding box center [610, 442] width 11 height 11
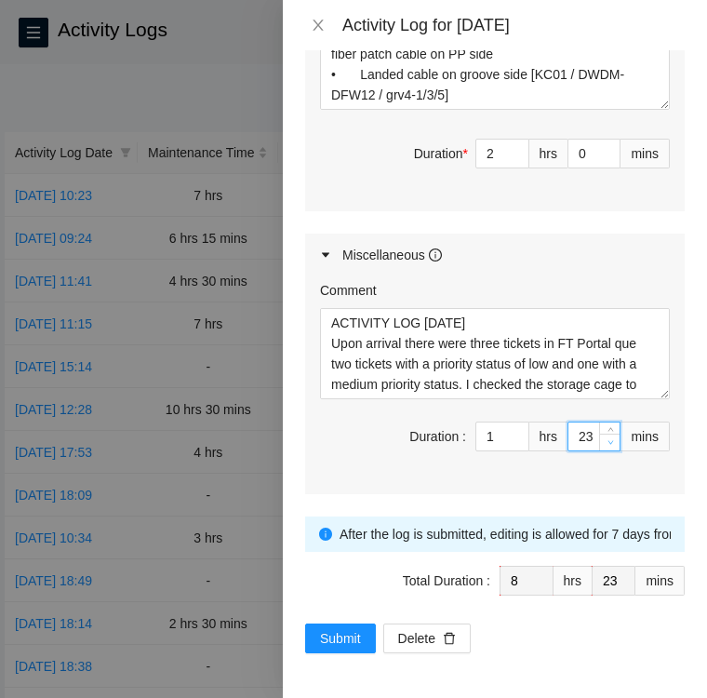
type input "22"
click at [605, 444] on span "down" at bounding box center [610, 442] width 11 height 11
type input "21"
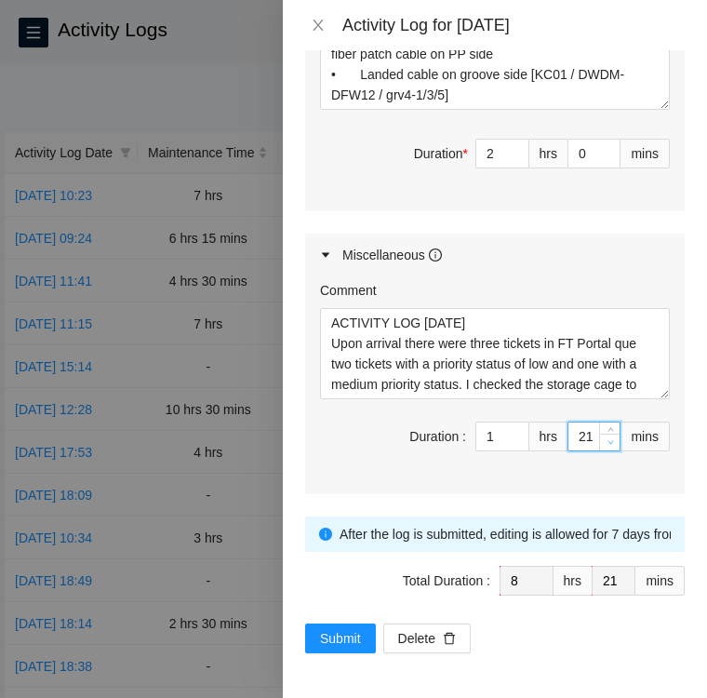
click at [605, 444] on span "down" at bounding box center [610, 442] width 11 height 11
type input "20"
click at [605, 444] on span "down" at bounding box center [610, 442] width 11 height 11
type input "19"
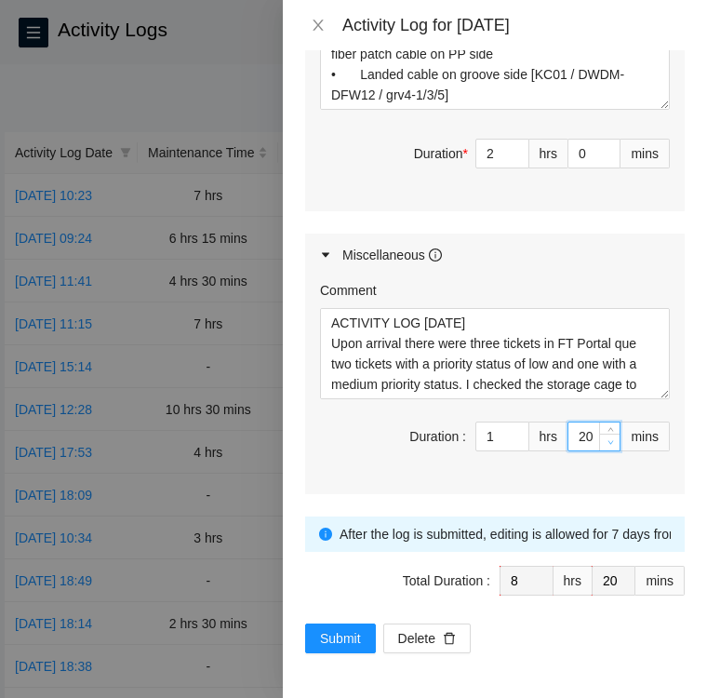
type input "19"
click at [605, 444] on span "down" at bounding box center [610, 442] width 11 height 11
type input "18"
click at [605, 444] on span "down" at bounding box center [610, 442] width 11 height 11
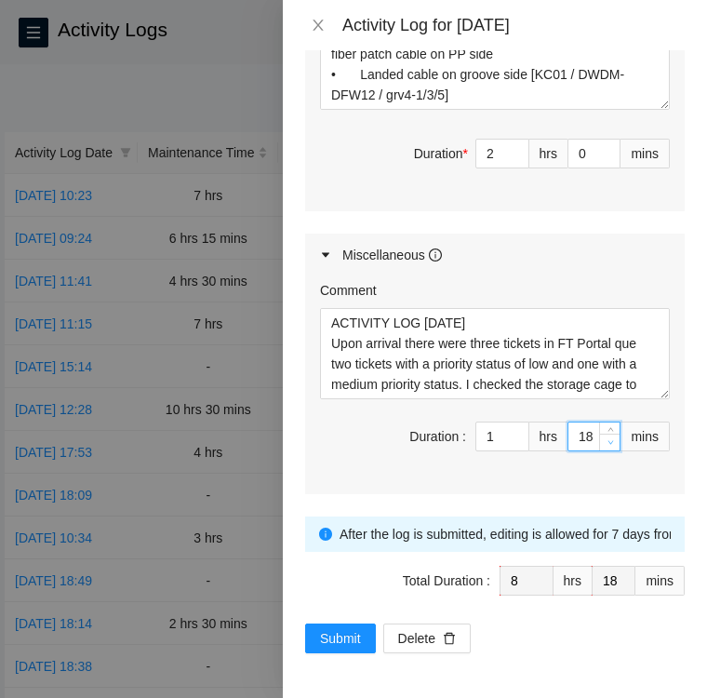
type input "17"
click at [605, 444] on span "down" at bounding box center [610, 442] width 11 height 11
type input "16"
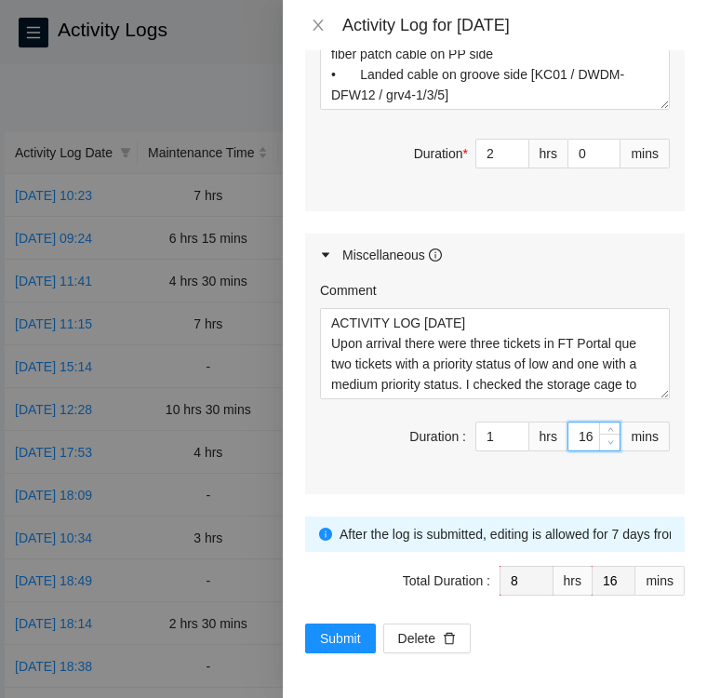
click at [605, 444] on span "down" at bounding box center [610, 442] width 11 height 11
type input "15"
click at [605, 444] on span "down" at bounding box center [610, 442] width 11 height 11
type input "14"
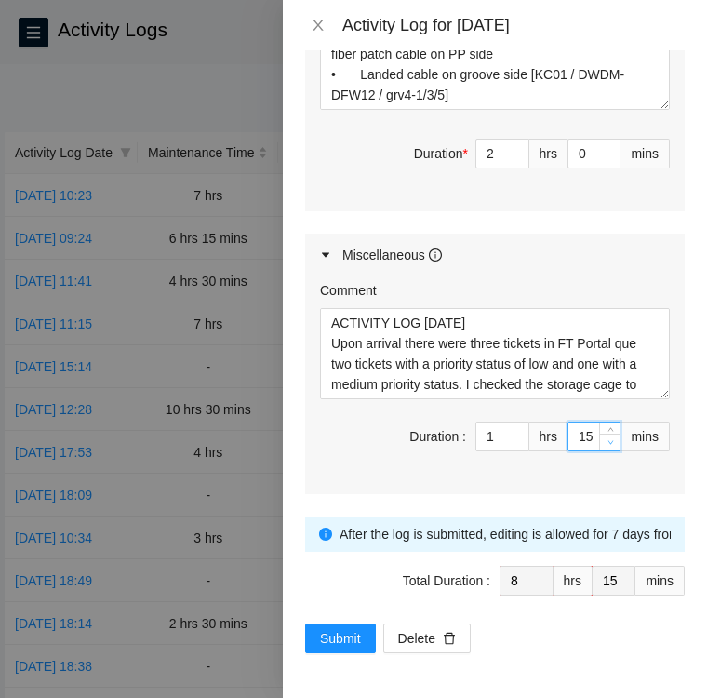
type input "14"
click at [605, 444] on span "down" at bounding box center [610, 442] width 11 height 11
type input "13"
click at [605, 444] on span "down" at bounding box center [610, 442] width 11 height 11
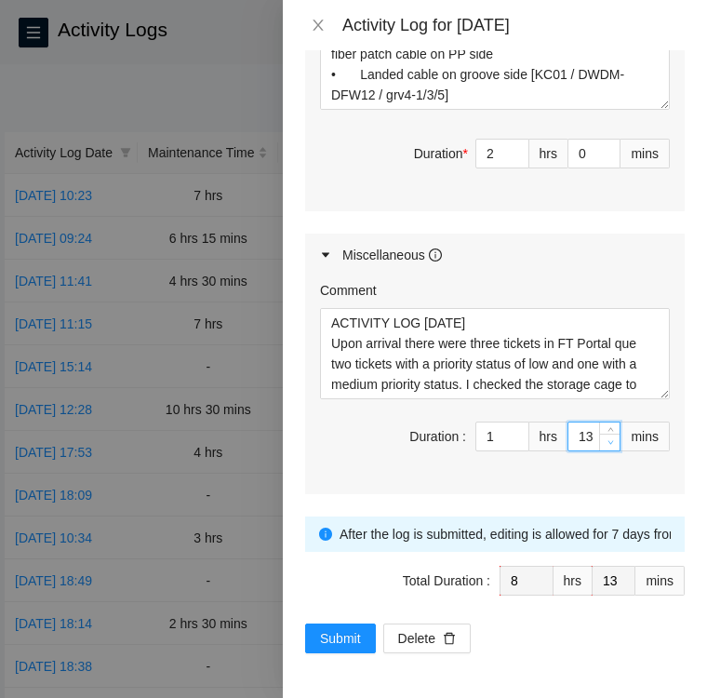
type input "12"
click at [605, 444] on span "down" at bounding box center [610, 442] width 11 height 11
type input "11"
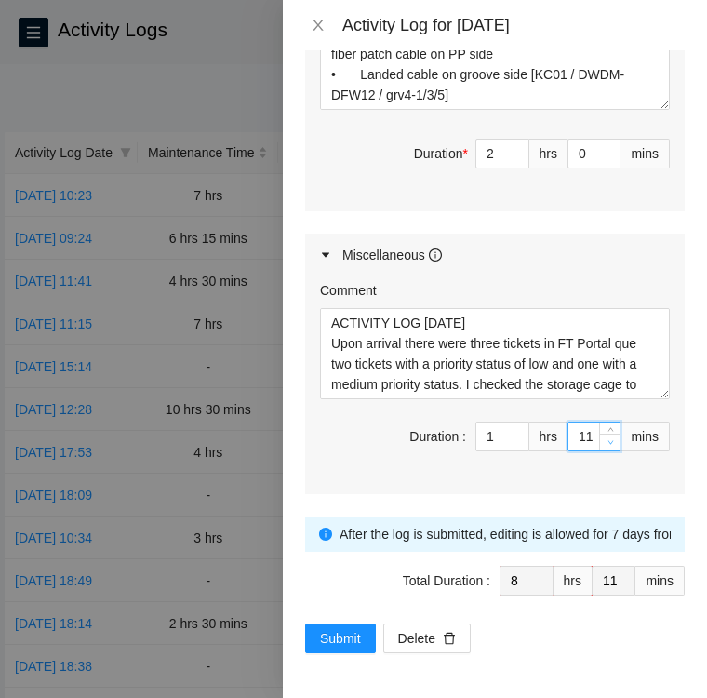
click at [605, 444] on span "down" at bounding box center [610, 442] width 11 height 11
type input "10"
click at [605, 444] on span "down" at bounding box center [610, 442] width 11 height 11
type input "9"
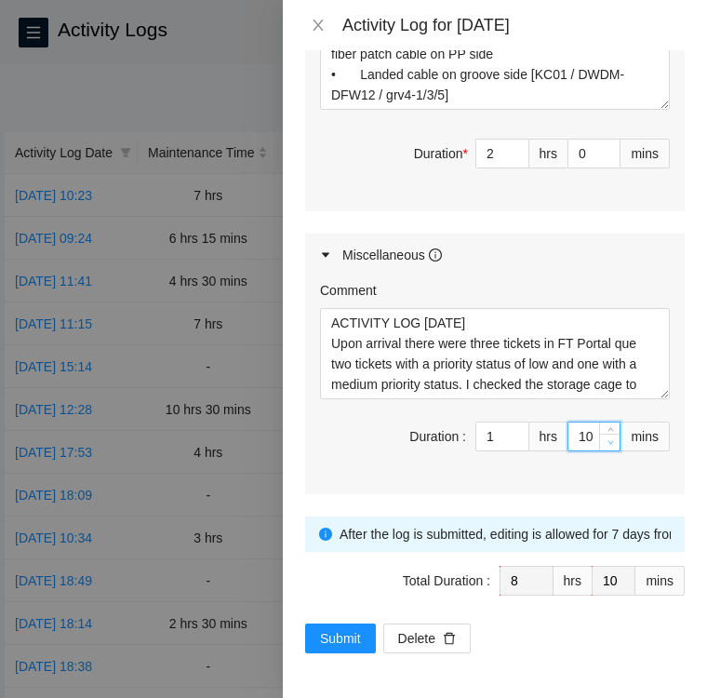
type input "9"
click at [605, 444] on span "down" at bounding box center [610, 442] width 11 height 11
type input "8"
click at [605, 444] on span "down" at bounding box center [610, 442] width 11 height 11
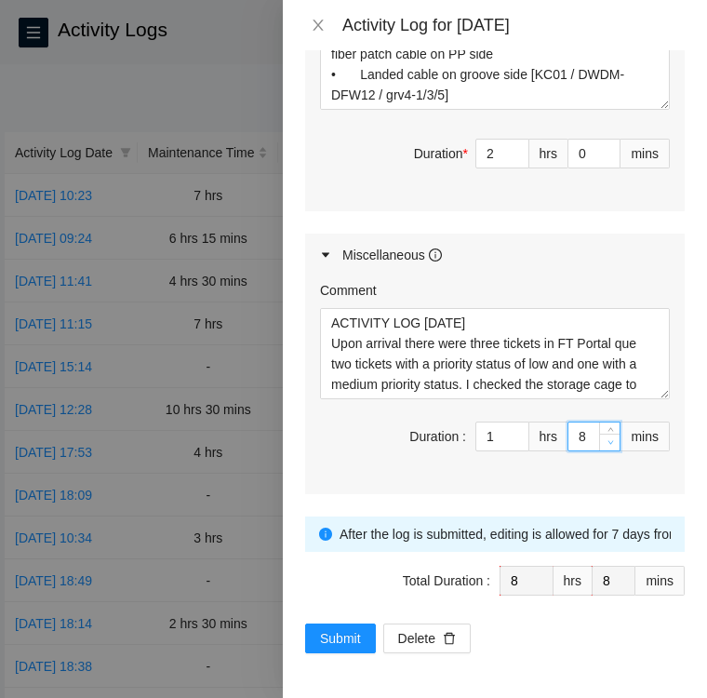
type input "7"
click at [605, 444] on span "down" at bounding box center [610, 442] width 11 height 11
type input "6"
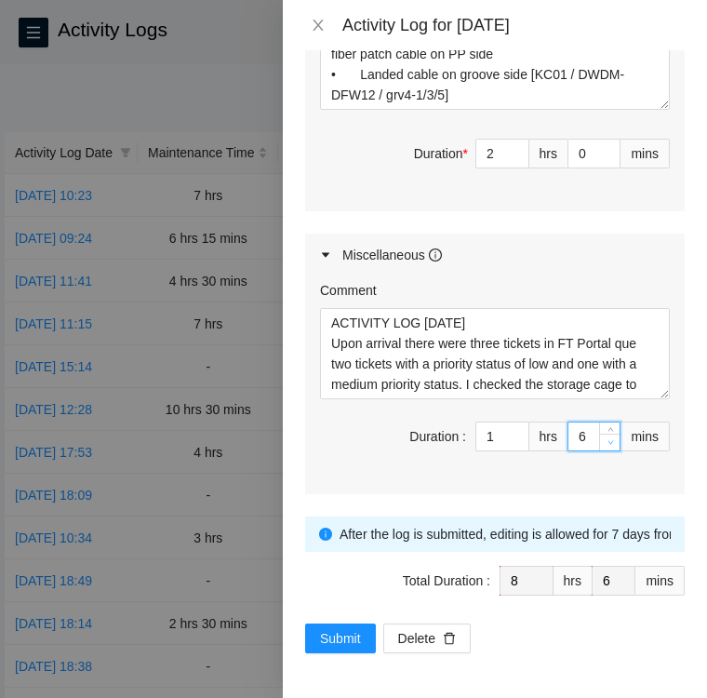
click at [605, 444] on span "down" at bounding box center [610, 442] width 11 height 11
type input "5"
click at [605, 444] on span "down" at bounding box center [610, 442] width 11 height 11
type input "4"
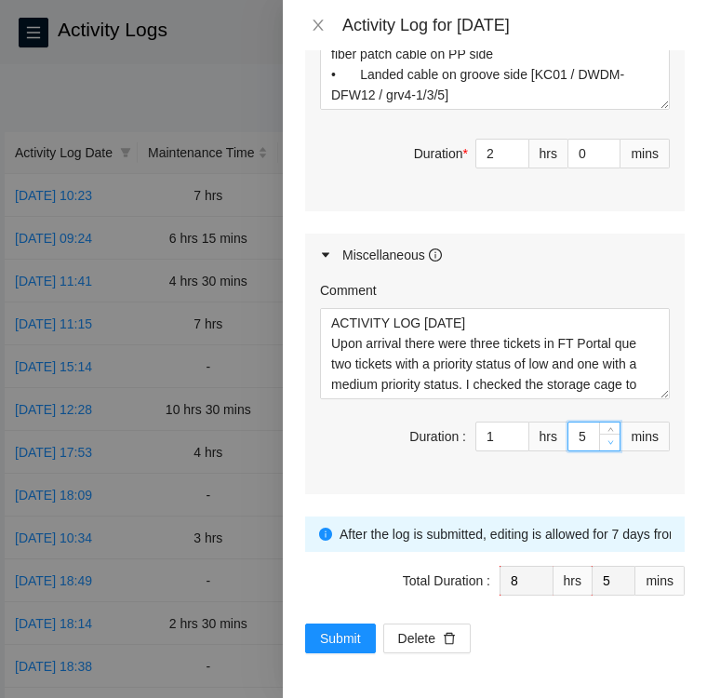
type input "4"
click at [605, 444] on span "down" at bounding box center [610, 442] width 11 height 11
type input "3"
click at [605, 444] on span "down" at bounding box center [610, 442] width 11 height 11
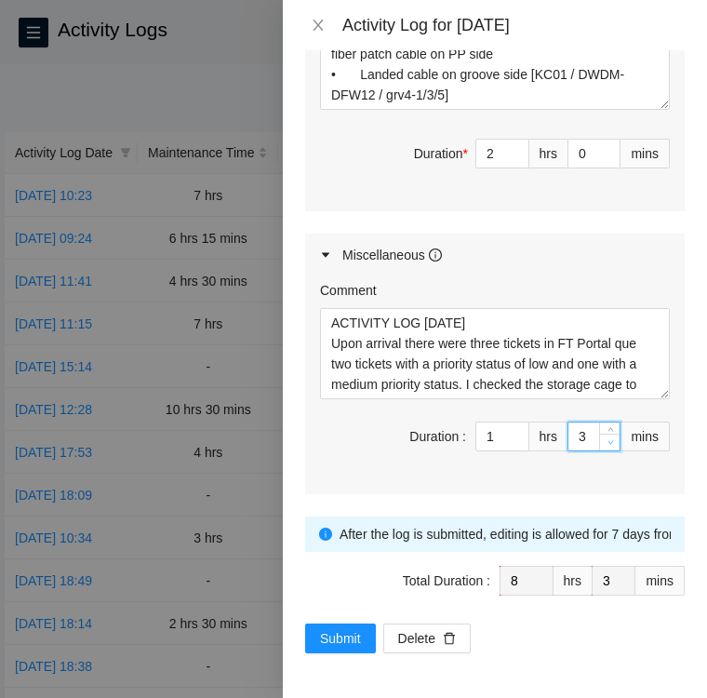
type input "2"
click at [605, 444] on span "down" at bounding box center [610, 442] width 11 height 11
type input "1"
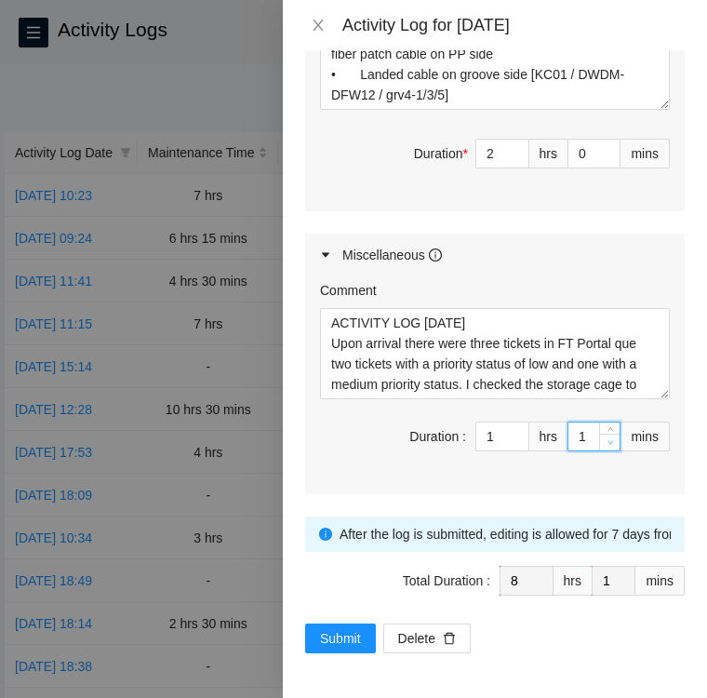
click at [605, 444] on span "down" at bounding box center [610, 442] width 11 height 11
type input "0"
click at [605, 444] on span "down" at bounding box center [610, 442] width 11 height 11
click at [532, 473] on span "Duration : 1 hrs 0 mins" at bounding box center [495, 447] width 350 height 52
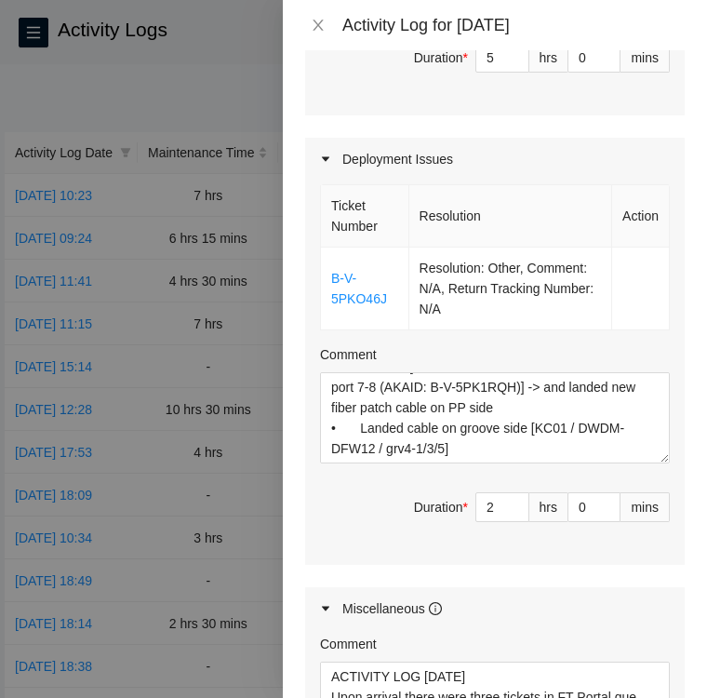
scroll to position [1252, 0]
type input "1"
click at [607, 57] on icon "up" at bounding box center [610, 53] width 7 height 7
type input "2"
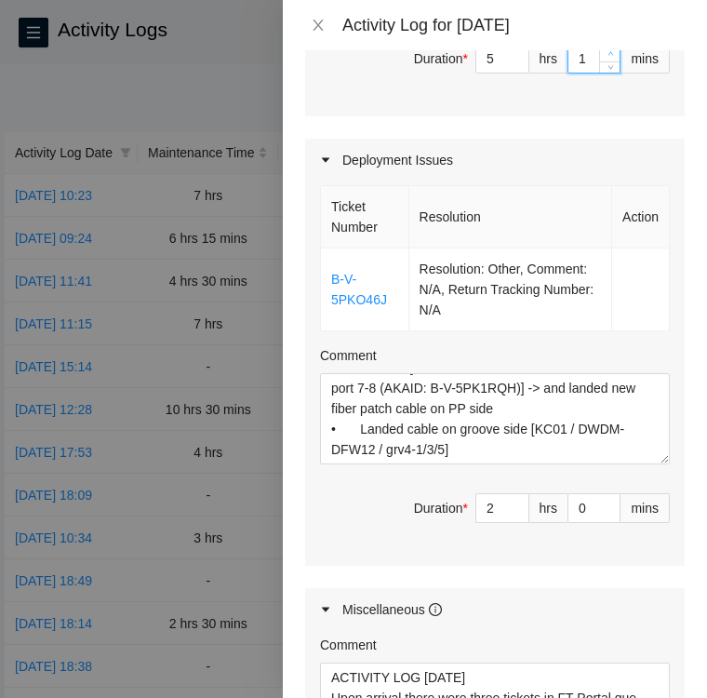
type input "2"
click at [607, 57] on icon "up" at bounding box center [610, 53] width 7 height 7
type input "3"
click at [607, 57] on icon "up" at bounding box center [610, 53] width 7 height 7
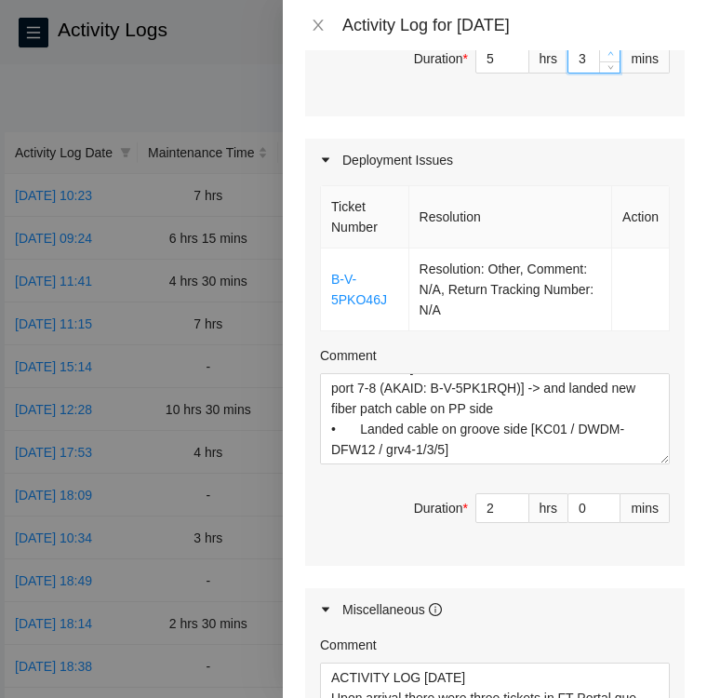
type input "4"
click at [607, 57] on icon "up" at bounding box center [610, 53] width 7 height 7
type input "5"
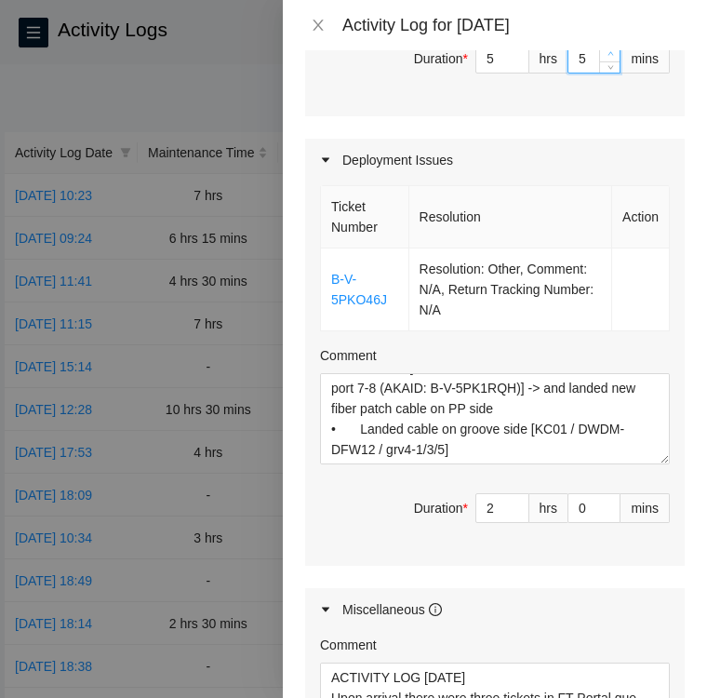
click at [607, 57] on icon "up" at bounding box center [610, 53] width 7 height 7
type input "6"
click at [607, 57] on icon "up" at bounding box center [610, 53] width 7 height 7
type input "7"
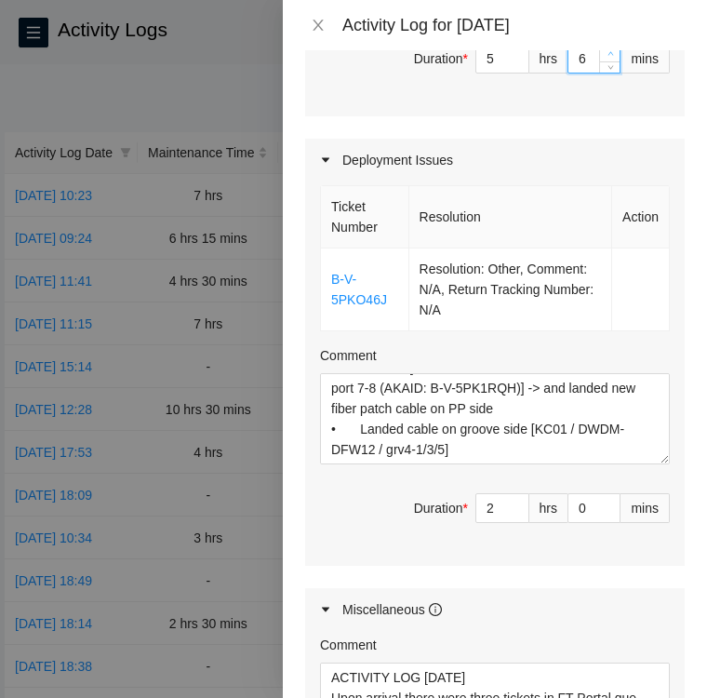
type input "7"
click at [607, 57] on icon "up" at bounding box center [610, 53] width 7 height 7
type input "8"
click at [607, 57] on icon "up" at bounding box center [610, 53] width 7 height 7
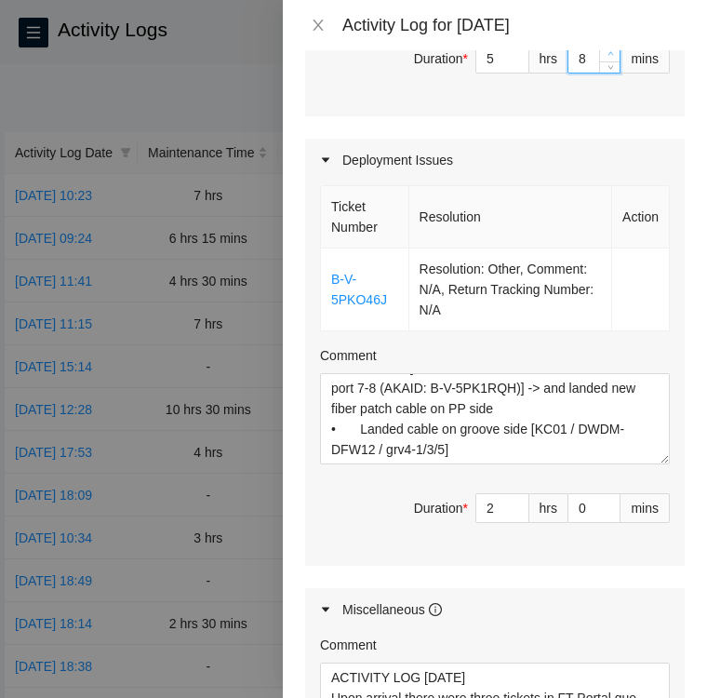
type input "9"
click at [607, 57] on icon "up" at bounding box center [610, 53] width 7 height 7
type input "10"
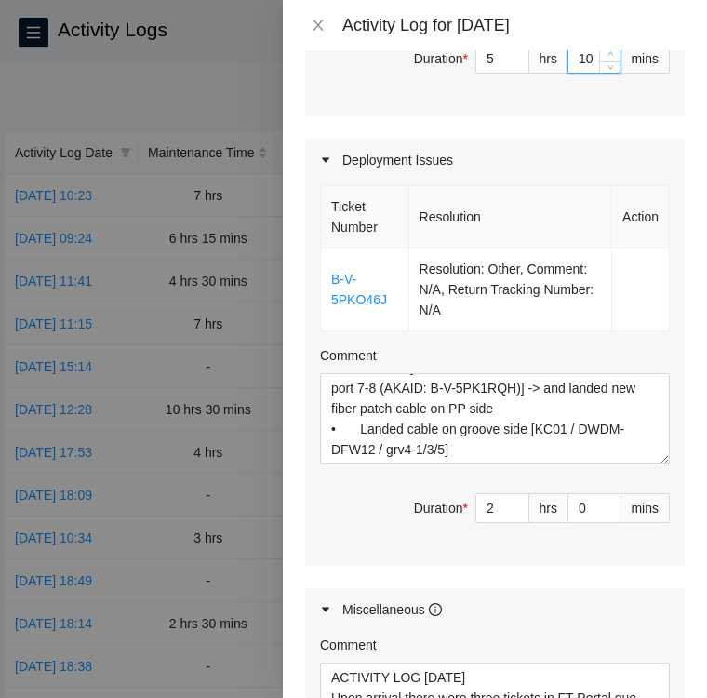
click at [607, 57] on icon "up" at bounding box center [610, 53] width 7 height 7
type input "11"
click at [607, 57] on icon "up" at bounding box center [610, 53] width 7 height 7
type input "12"
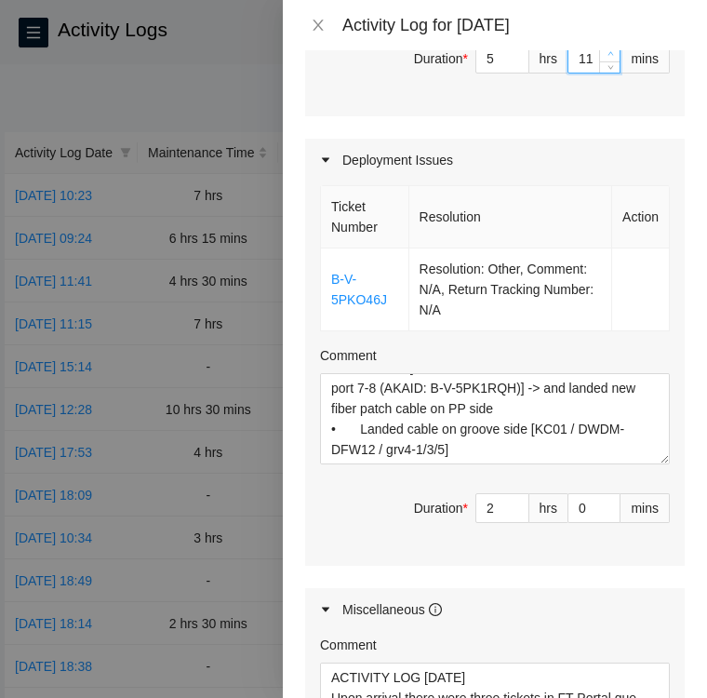
type input "12"
click at [607, 57] on icon "up" at bounding box center [610, 53] width 7 height 7
type input "13"
click at [607, 57] on icon "up" at bounding box center [610, 53] width 7 height 7
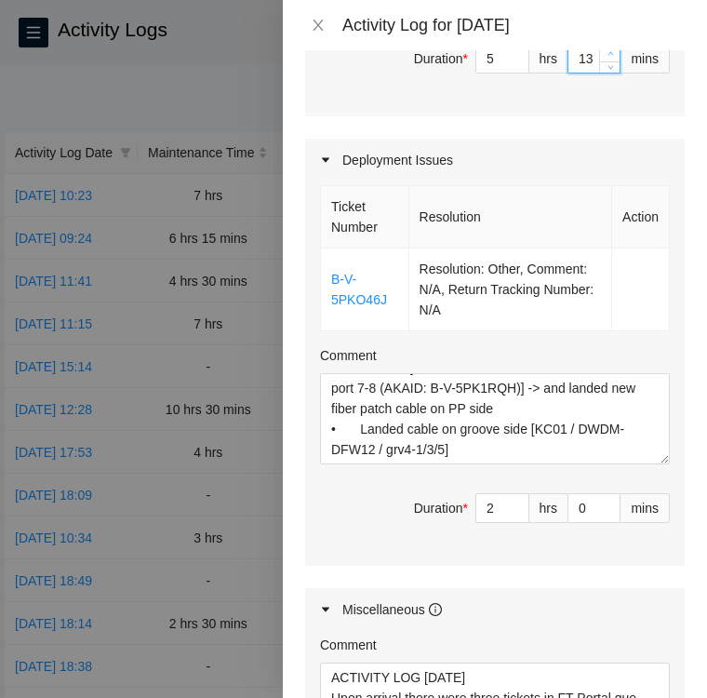
type input "14"
click at [607, 57] on icon "up" at bounding box center [610, 53] width 7 height 7
type input "15"
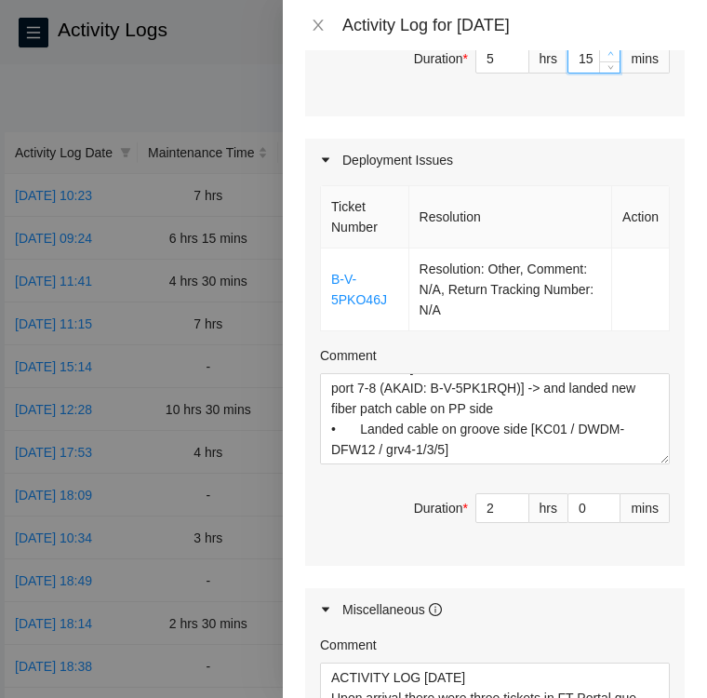
click at [607, 57] on icon "up" at bounding box center [610, 53] width 7 height 7
type input "16"
click at [607, 57] on icon "up" at bounding box center [610, 53] width 7 height 7
type input "17"
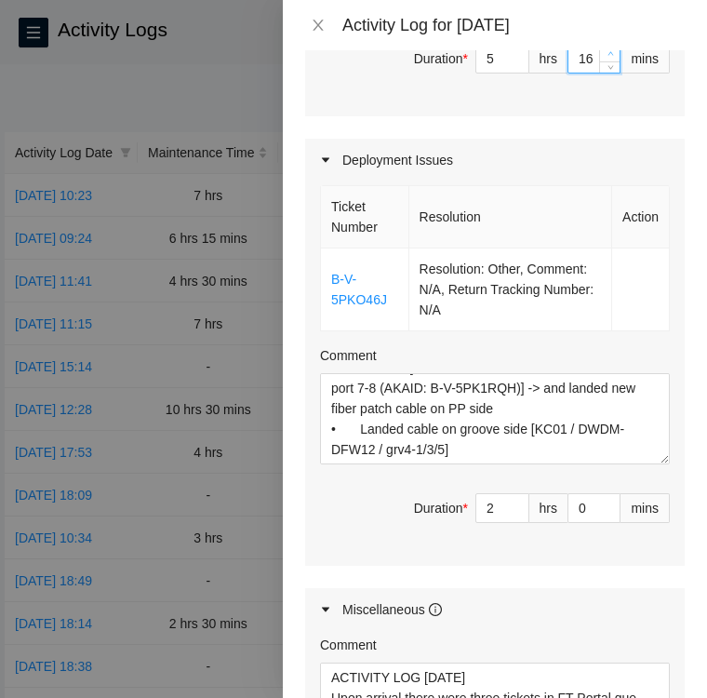
type input "17"
click at [607, 57] on icon "up" at bounding box center [610, 53] width 7 height 7
type input "16"
click at [605, 70] on span "down" at bounding box center [610, 64] width 11 height 11
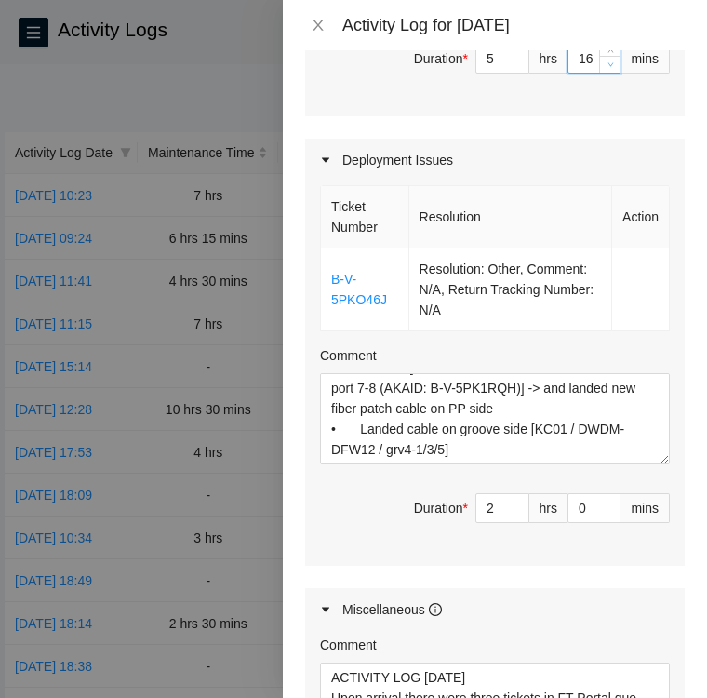
type input "15"
click at [605, 70] on span "down" at bounding box center [610, 64] width 11 height 11
click at [569, 248] on th "Resolution" at bounding box center [510, 217] width 203 height 62
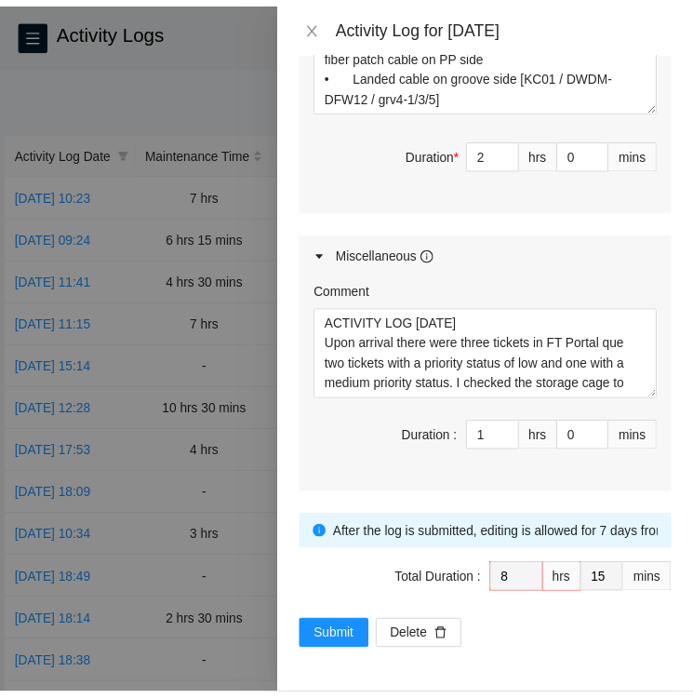
scroll to position [1680, 0]
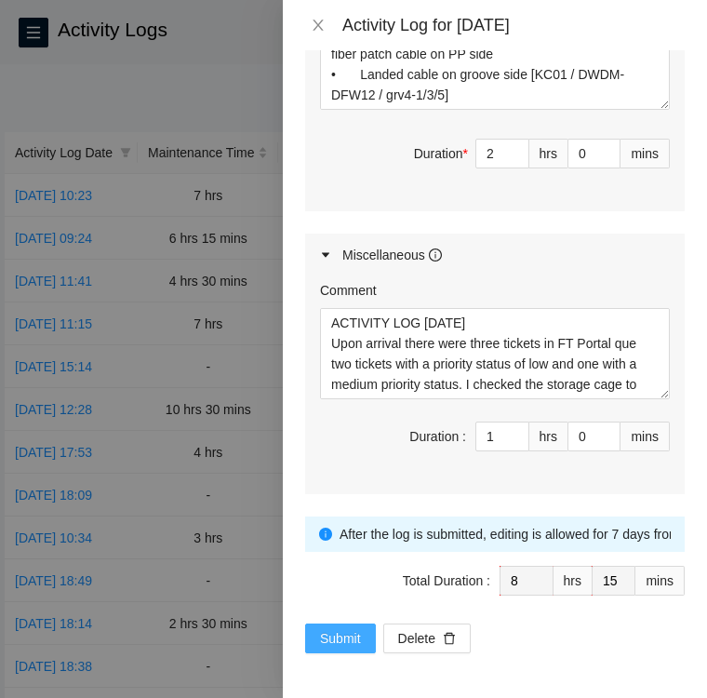
click at [339, 638] on span "Submit" at bounding box center [340, 638] width 41 height 20
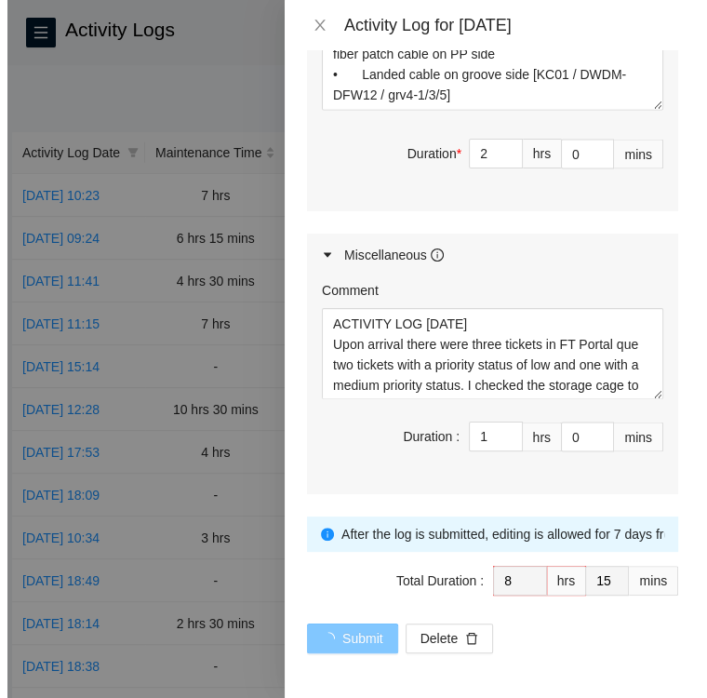
scroll to position [0, 0]
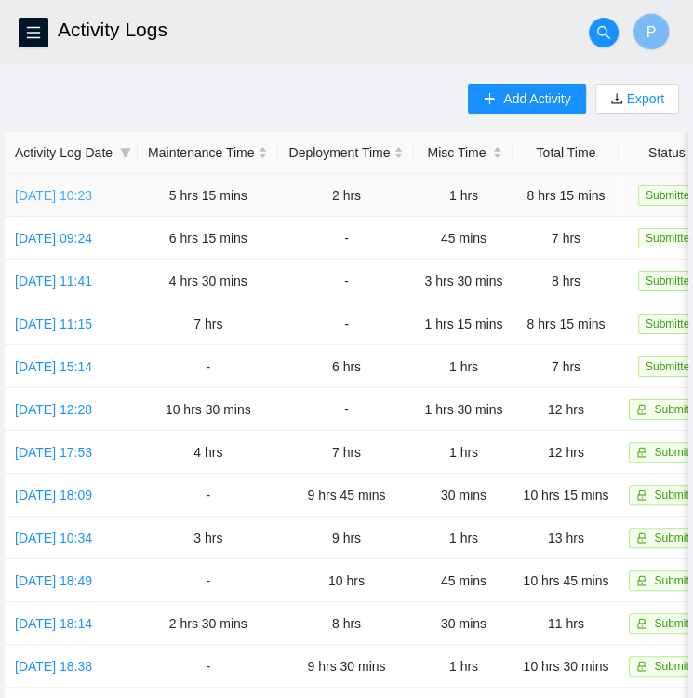
click at [48, 194] on link "[DATE] 10:23" at bounding box center [53, 195] width 77 height 15
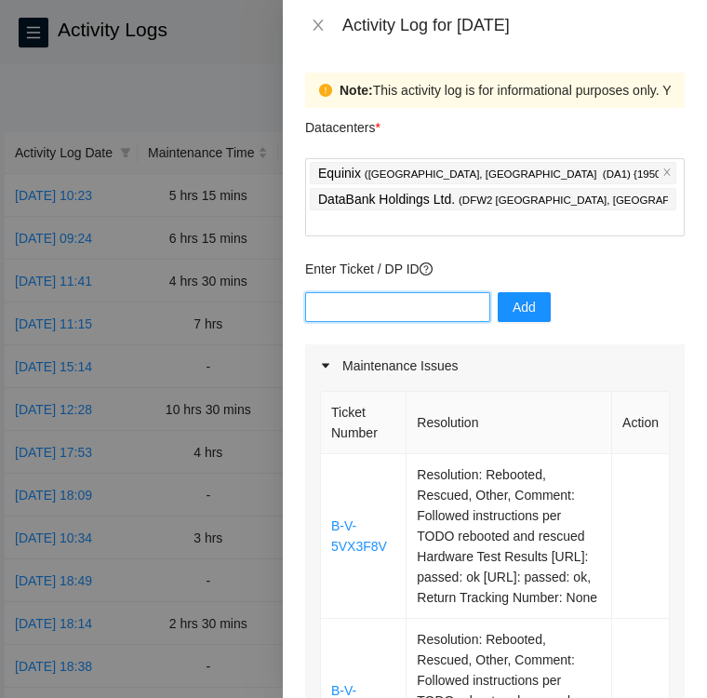
click at [420, 292] on input "text" at bounding box center [397, 307] width 185 height 30
click at [413, 292] on input "text" at bounding box center [397, 307] width 185 height 30
paste input "B-V-59ZADJF"
type input "B-V-59ZADJF"
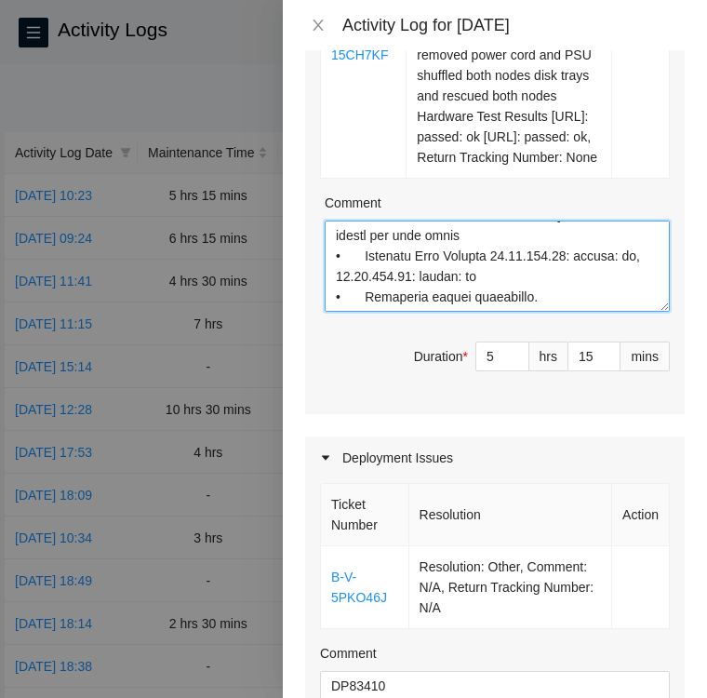
scroll to position [1351, 0]
click at [456, 312] on textarea "Comment" at bounding box center [497, 265] width 345 height 91
paste textarea "Ticket B-V-59ZADJF • This is a Linode ticket I messaged Ken via Webex on how to…"
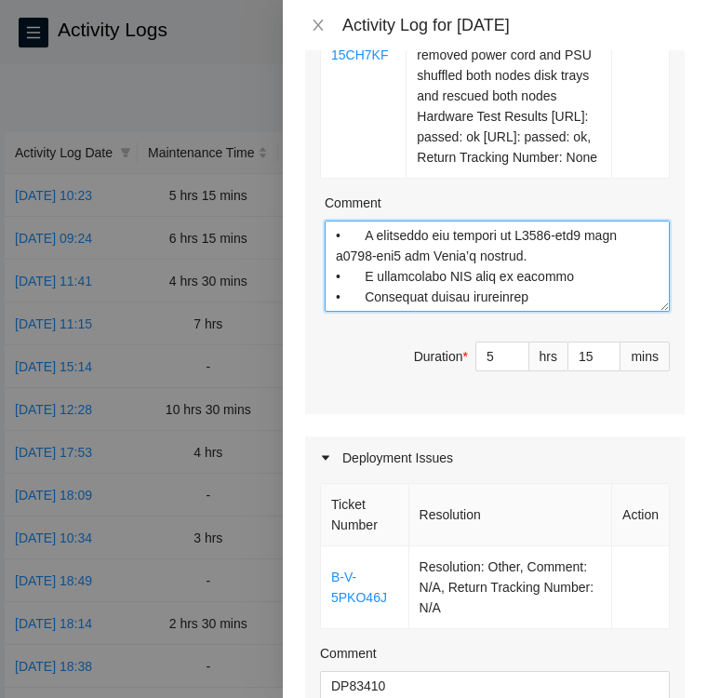
scroll to position [1740, 0]
type textarea "Ticket B-V-5VX3F83 KC10 24:01 • Located Rack LC10 machine 24:01 and verified SN…"
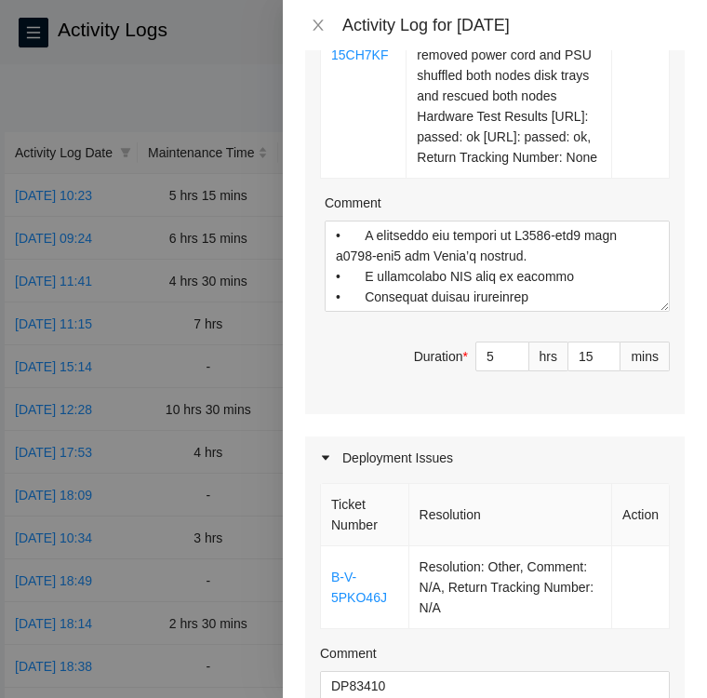
click at [624, 393] on span "Duration * 5 hrs 15 mins" at bounding box center [495, 367] width 350 height 52
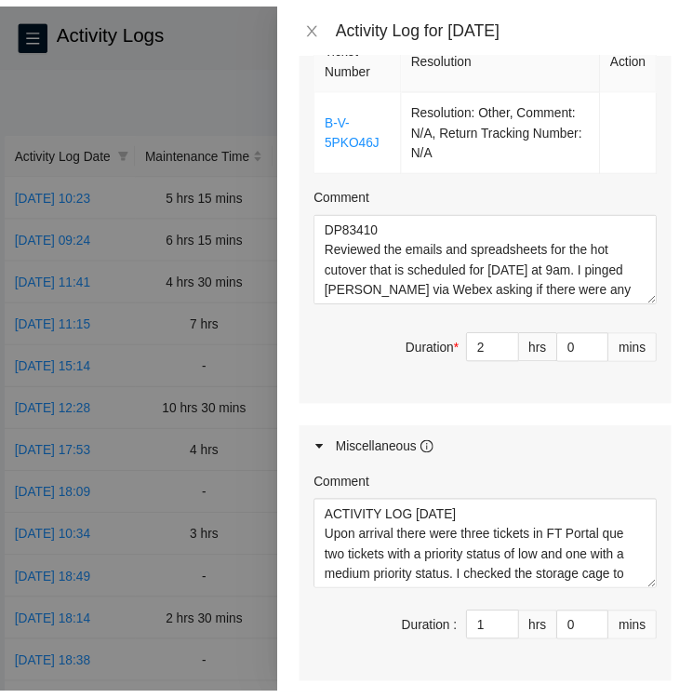
scroll to position [1763, 0]
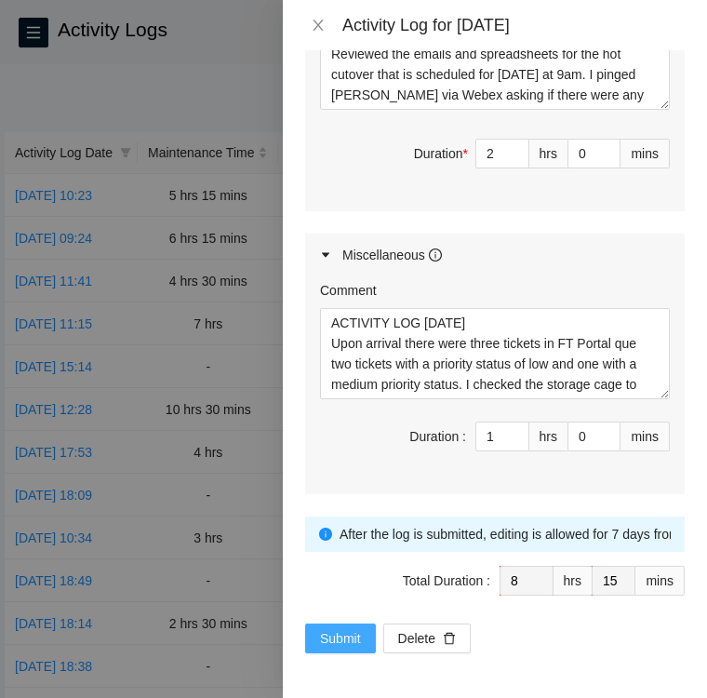
click at [336, 641] on span "Submit" at bounding box center [340, 638] width 41 height 20
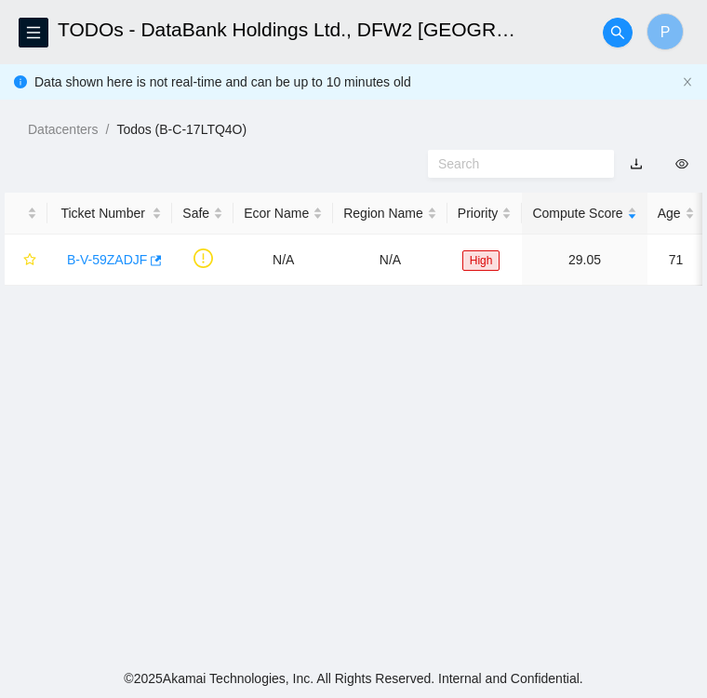
click at [53, 15] on header "TODOs - DataBank Holdings Ltd., DFW2 [GEOGRAPHIC_DATA], [GEOGRAPHIC_DATA] P" at bounding box center [353, 32] width 707 height 64
click at [44, 30] on span "menu" at bounding box center [34, 32] width 28 height 15
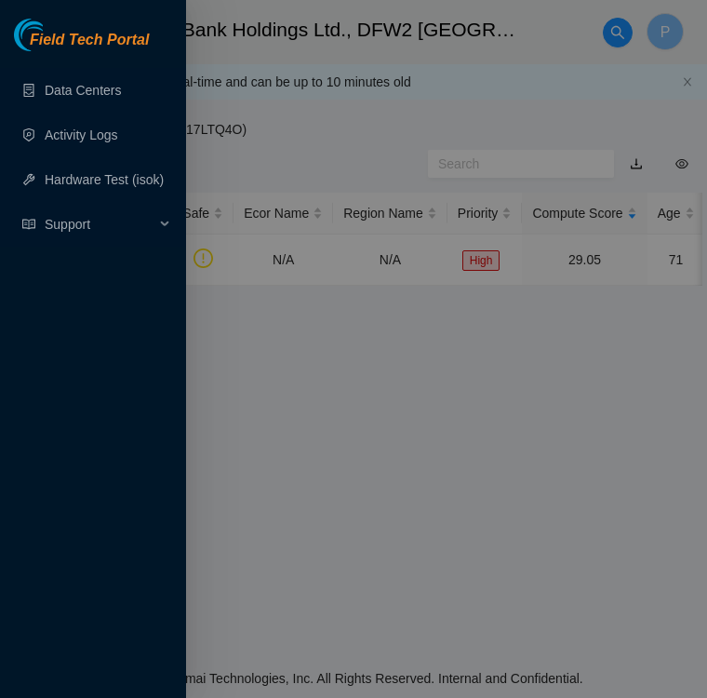
click at [304, 128] on div at bounding box center [353, 349] width 707 height 698
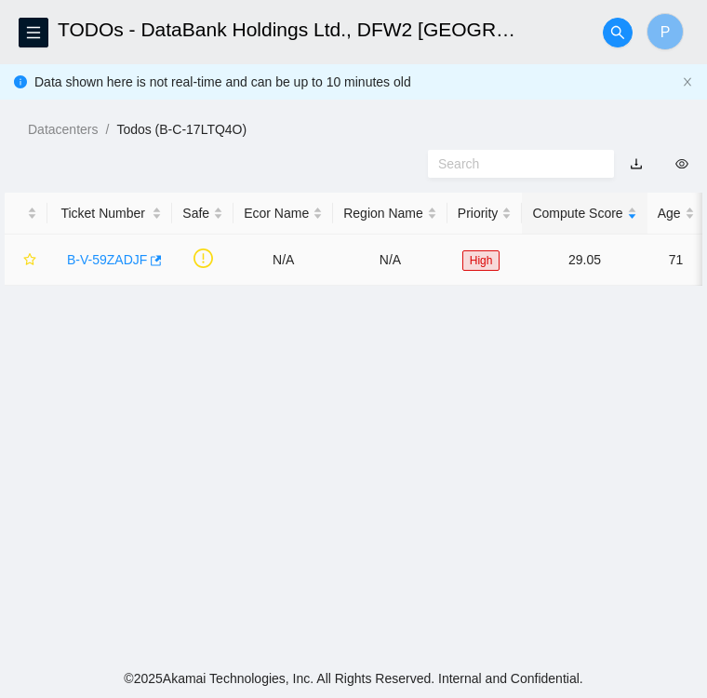
click at [112, 253] on link "B-V-59ZADJF" at bounding box center [107, 259] width 80 height 15
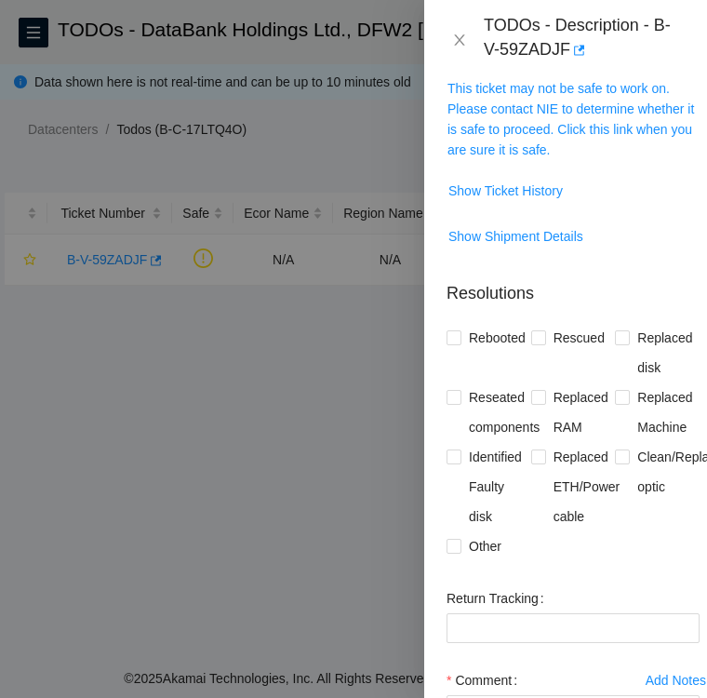
scroll to position [443, 0]
click at [454, 547] on input "Other" at bounding box center [453, 545] width 13 height 13
checkbox input "true"
click at [454, 397] on input "Reseated components" at bounding box center [453, 396] width 13 height 13
checkbox input "true"
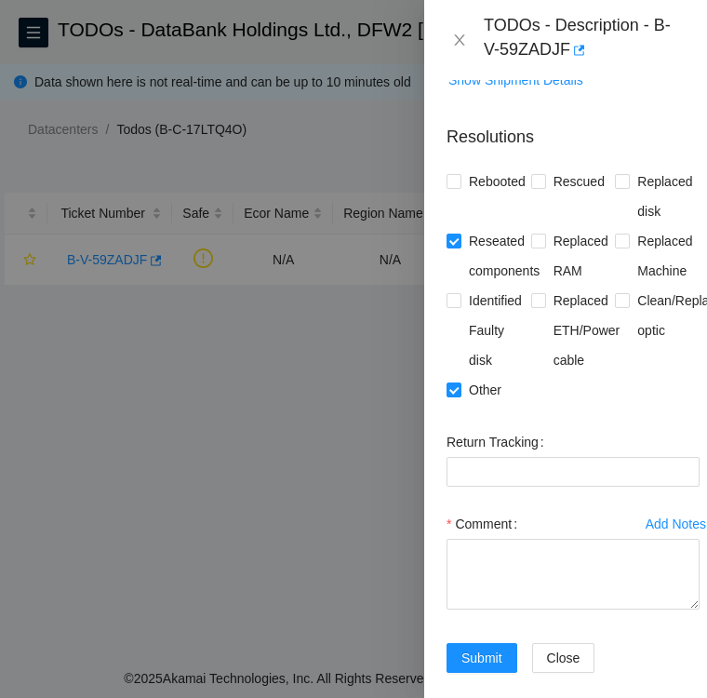
scroll to position [645, 0]
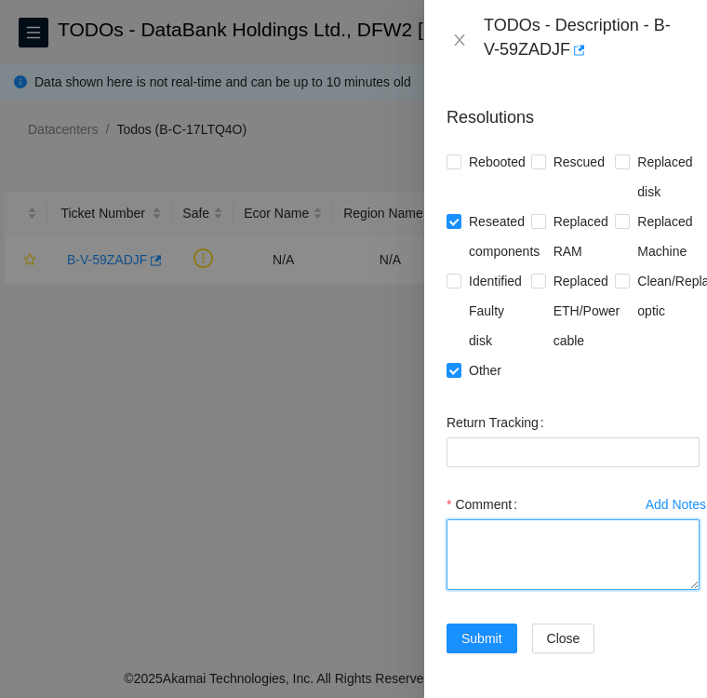
click at [501, 519] on textarea "Comment" at bounding box center [573, 554] width 253 height 71
click at [593, 519] on textarea "worked with" at bounding box center [573, 554] width 253 height 71
paste textarea "[PERSON_NAME] St [PERSON_NAME]"
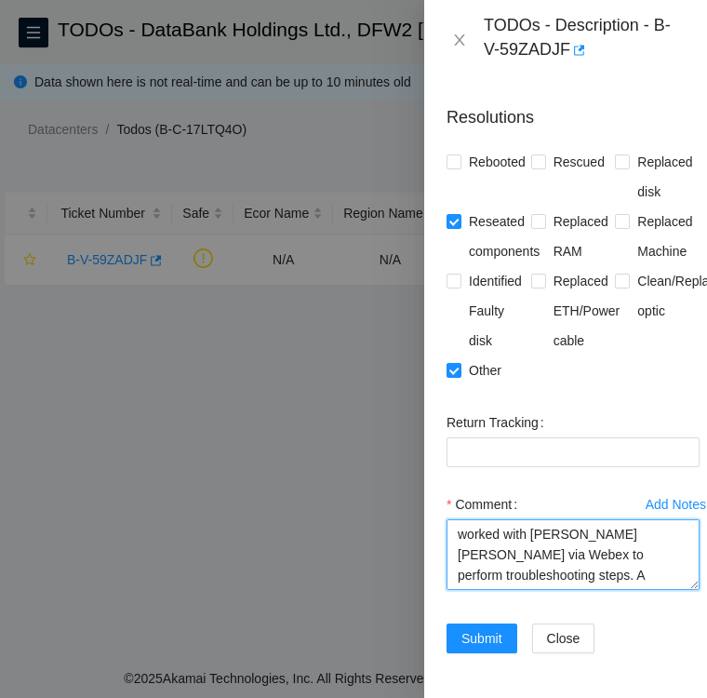
scroll to position [15, 0]
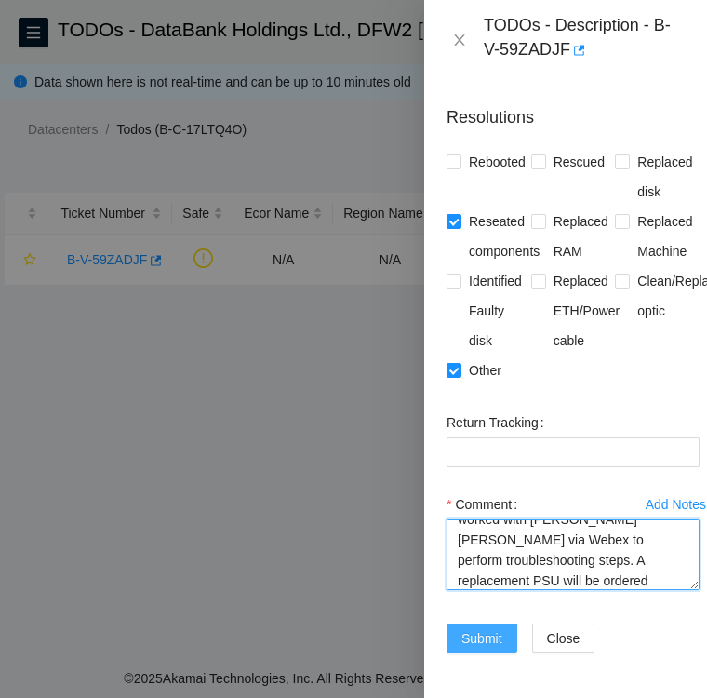
type textarea "worked with [PERSON_NAME] [PERSON_NAME] via Webex to perform troubleshooting st…"
click at [476, 628] on span "Submit" at bounding box center [481, 638] width 41 height 20
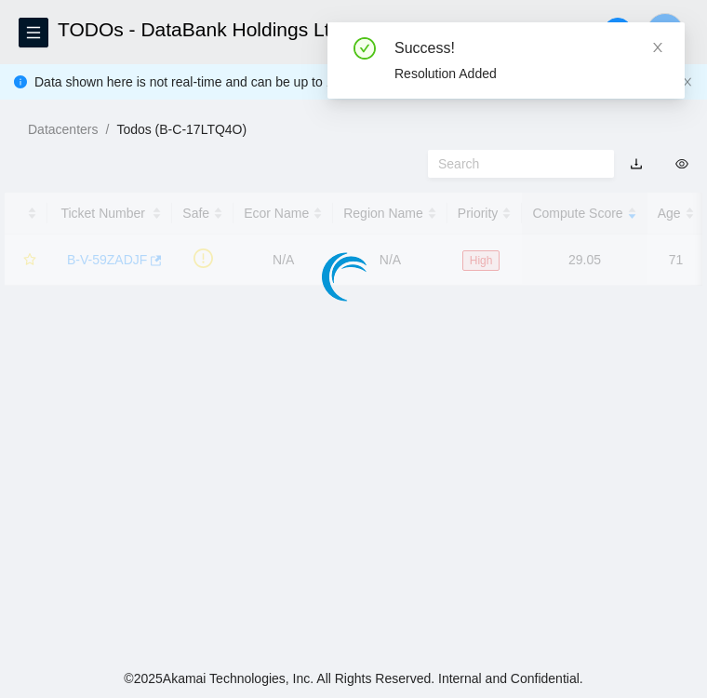
scroll to position [481, 0]
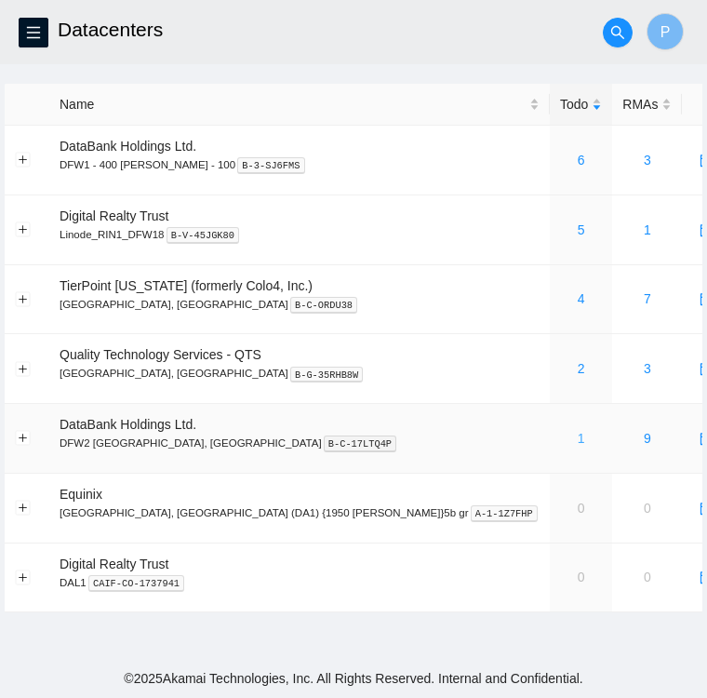
click at [578, 438] on link "1" at bounding box center [581, 438] width 7 height 15
click at [24, 34] on span "menu" at bounding box center [34, 32] width 28 height 15
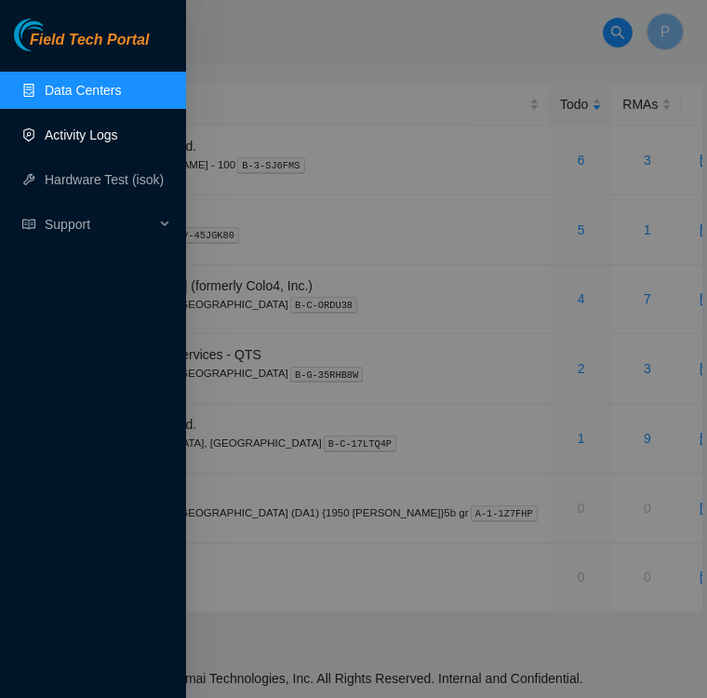
click at [66, 130] on link "Activity Logs" at bounding box center [81, 134] width 73 height 15
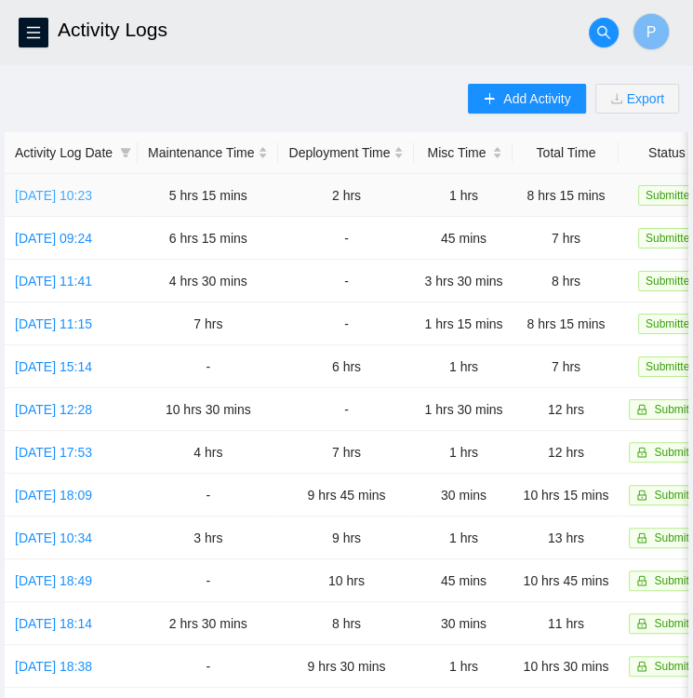
click at [65, 191] on link "[DATE] 10:23" at bounding box center [53, 195] width 77 height 15
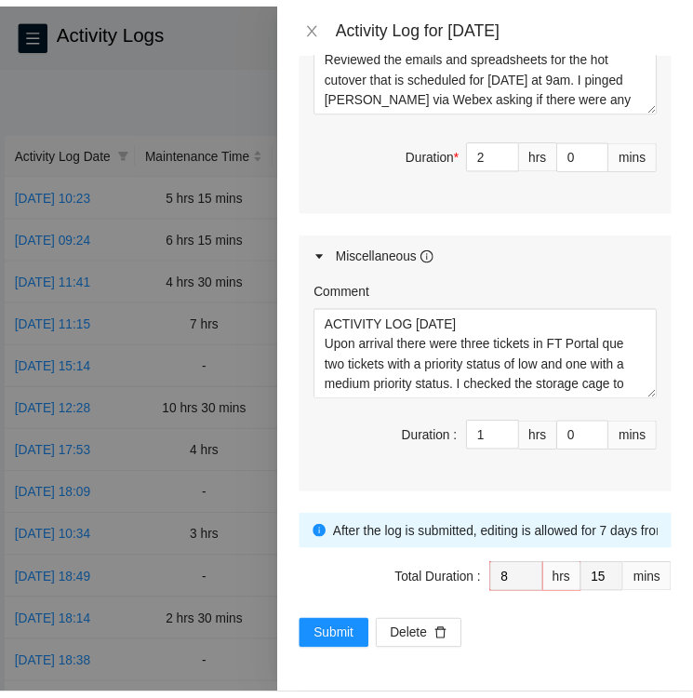
scroll to position [1845, 0]
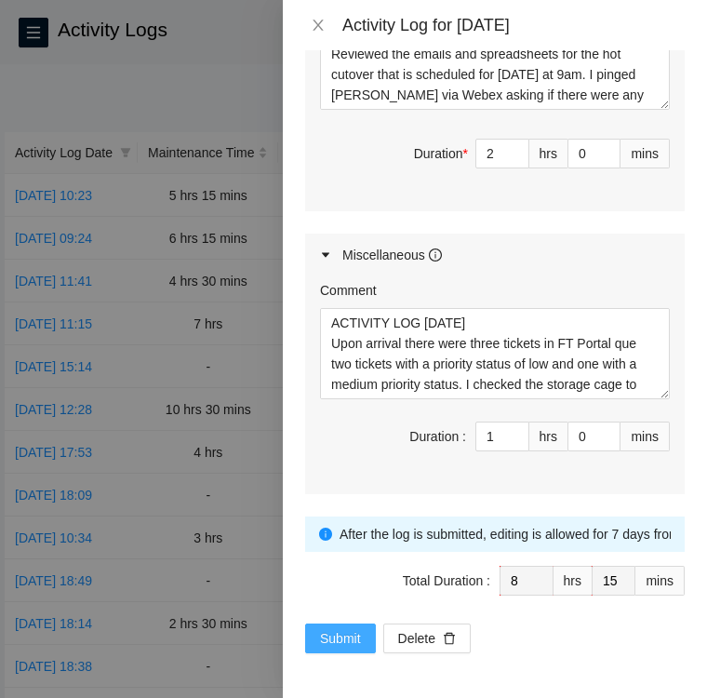
click at [339, 633] on span "Submit" at bounding box center [340, 638] width 41 height 20
